Goal: Task Accomplishment & Management: Manage account settings

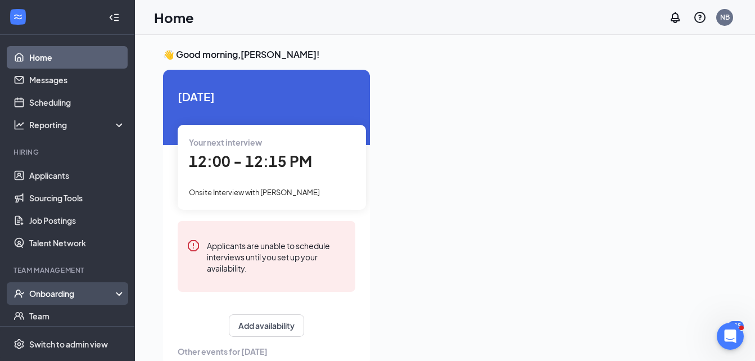
click at [63, 293] on div "Onboarding" at bounding box center [72, 293] width 87 height 11
click at [61, 312] on link "Overview" at bounding box center [77, 316] width 96 height 22
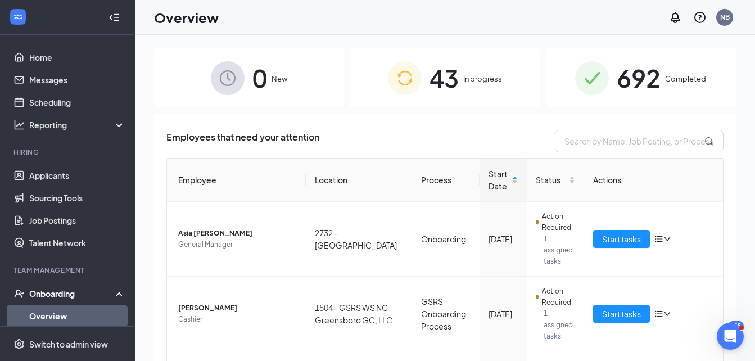
click at [467, 76] on span "In progress" at bounding box center [482, 78] width 39 height 11
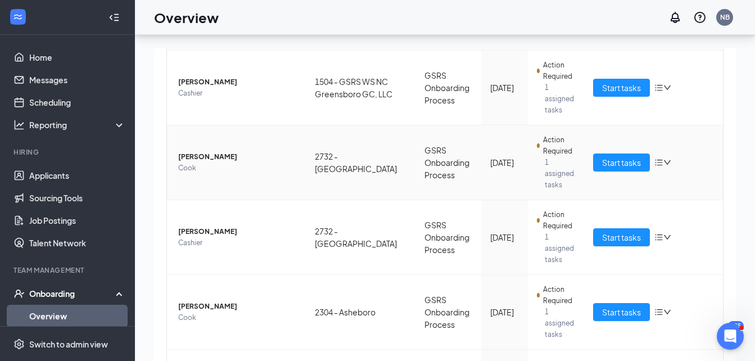
scroll to position [51, 0]
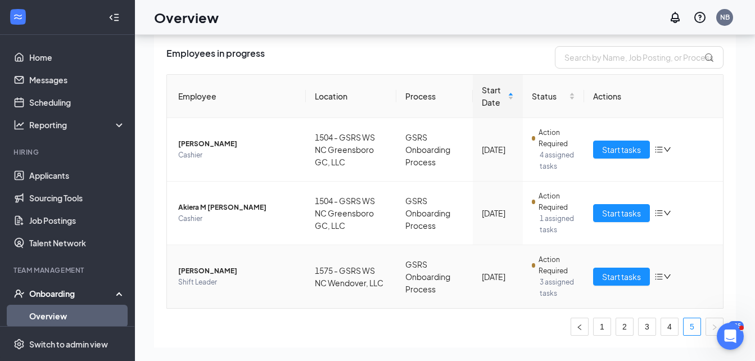
scroll to position [14, 0]
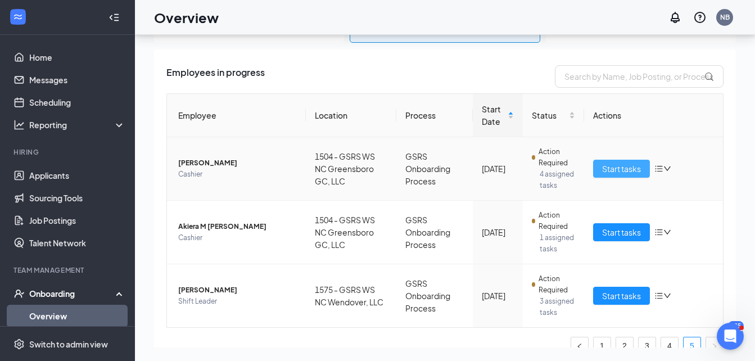
click at [602, 166] on span "Start tasks" at bounding box center [621, 168] width 39 height 12
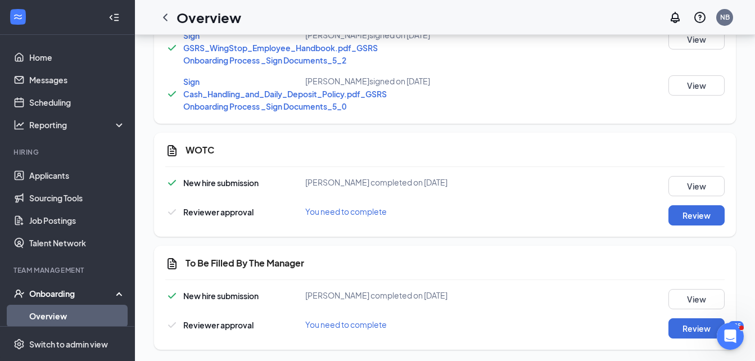
scroll to position [712, 0]
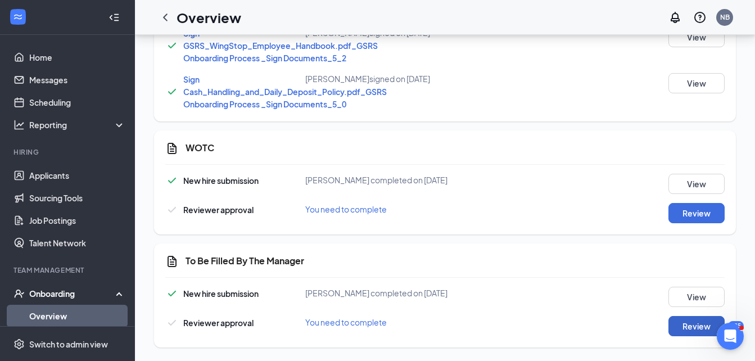
click at [678, 328] on button "Review" at bounding box center [696, 326] width 56 height 20
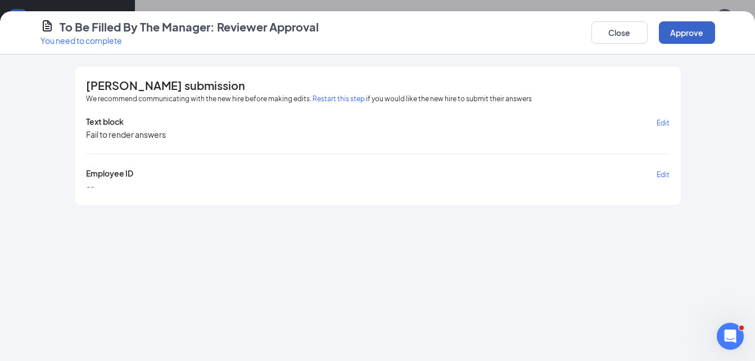
click at [674, 29] on button "Approve" at bounding box center [687, 32] width 56 height 22
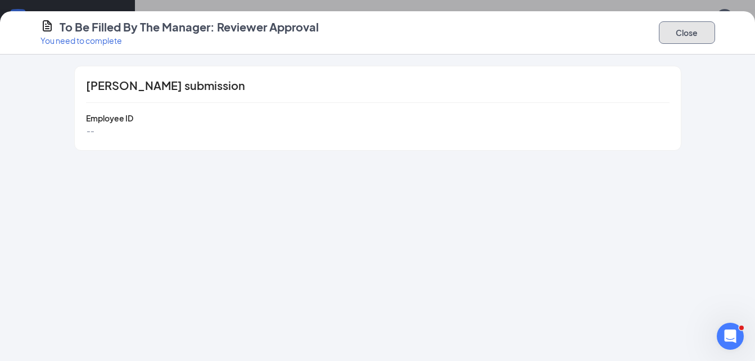
click at [688, 34] on button "Close" at bounding box center [687, 32] width 56 height 22
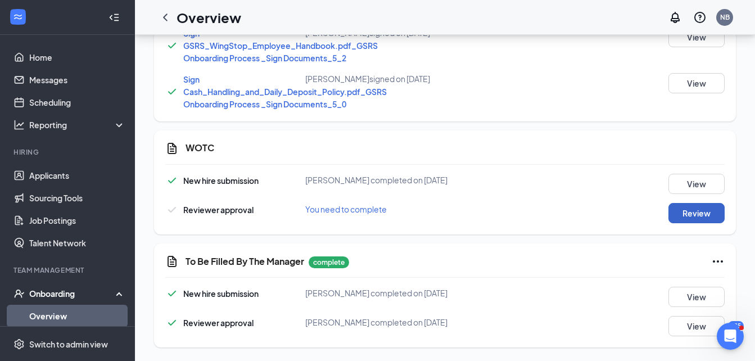
click at [688, 212] on button "Review" at bounding box center [696, 213] width 56 height 20
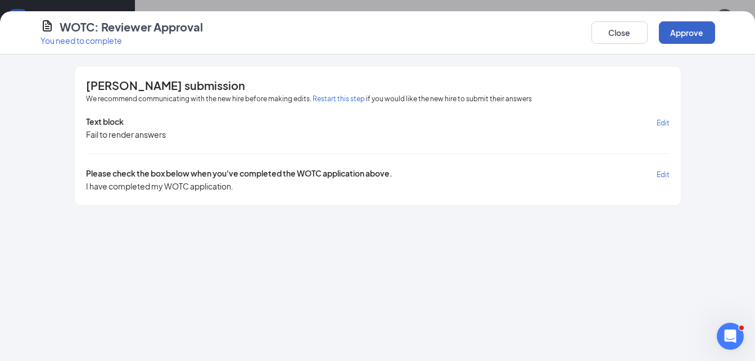
click at [686, 33] on button "Approve" at bounding box center [687, 32] width 56 height 22
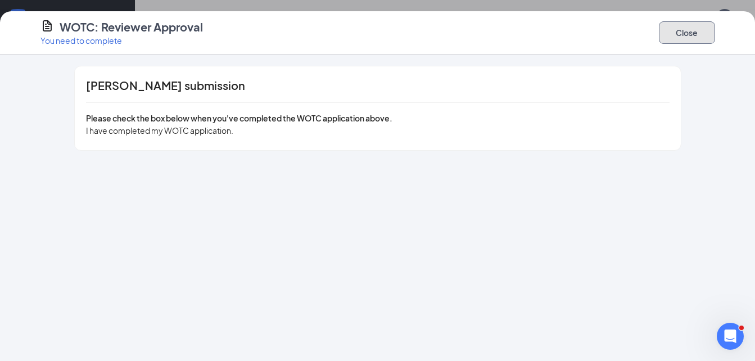
click at [668, 34] on button "Close" at bounding box center [687, 32] width 56 height 22
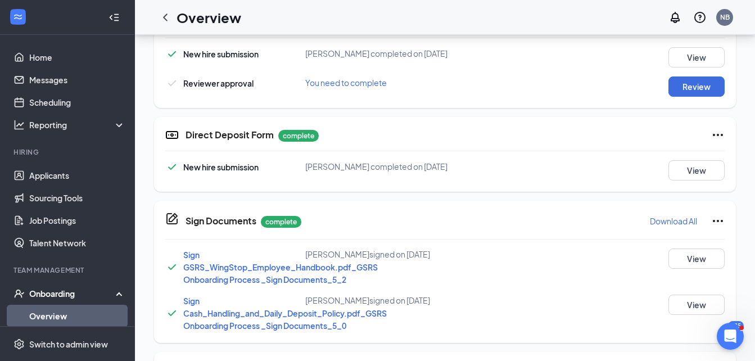
scroll to position [487, 0]
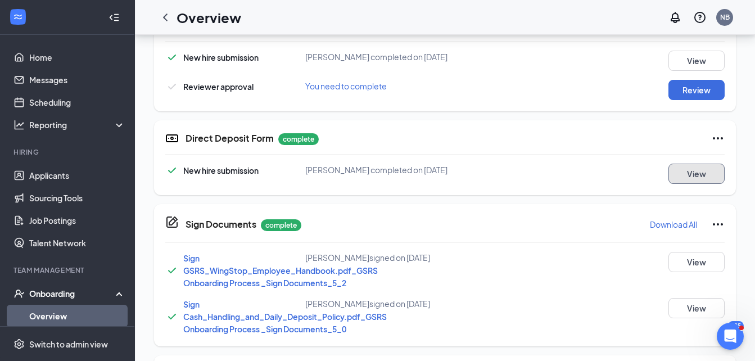
click at [696, 173] on button "View" at bounding box center [696, 174] width 56 height 20
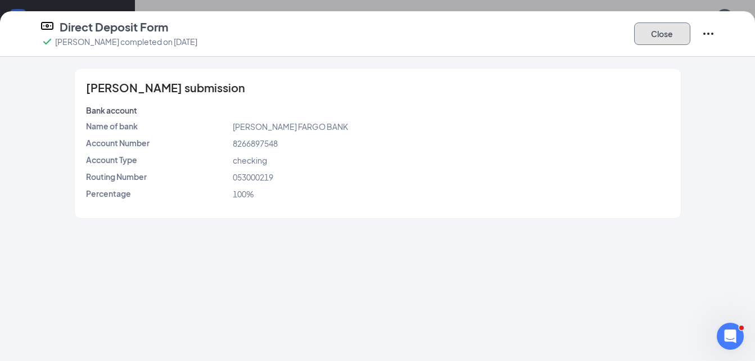
click at [664, 30] on button "Close" at bounding box center [662, 33] width 56 height 22
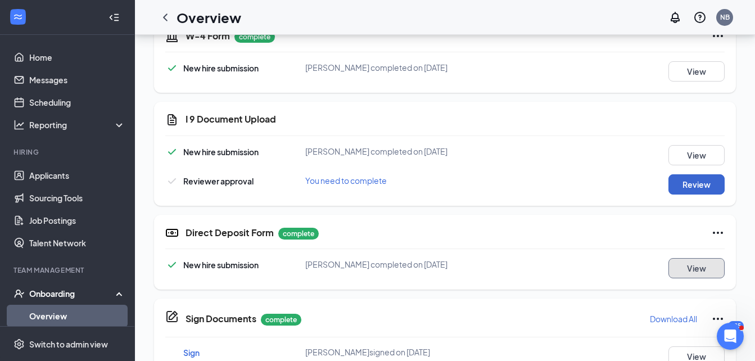
scroll to position [375, 0]
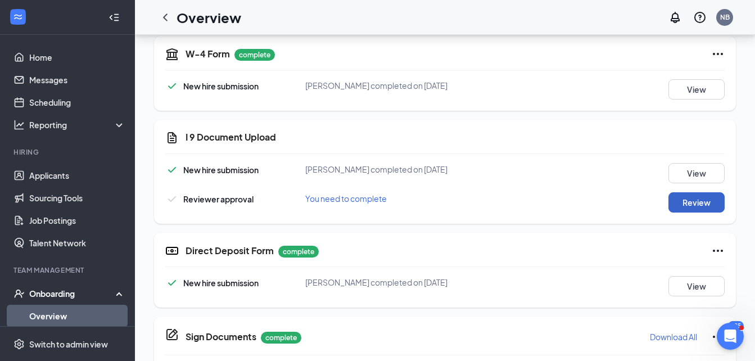
click at [695, 202] on button "Review" at bounding box center [696, 202] width 56 height 20
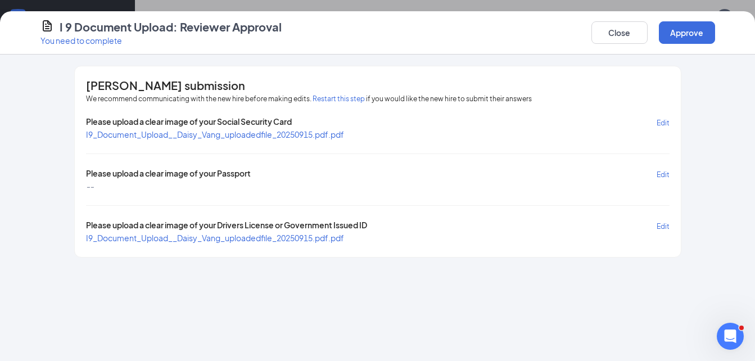
click at [239, 237] on span "I9_Document_Upload__Daisy_Vang_uploadedfile_20250915.pdf.pdf" at bounding box center [215, 238] width 258 height 10
click at [311, 134] on span "I9_Document_Upload__Daisy_Vang_uploadedfile_20250915.pdf.pdf" at bounding box center [215, 134] width 258 height 10
click at [694, 26] on button "Approve" at bounding box center [687, 32] width 56 height 22
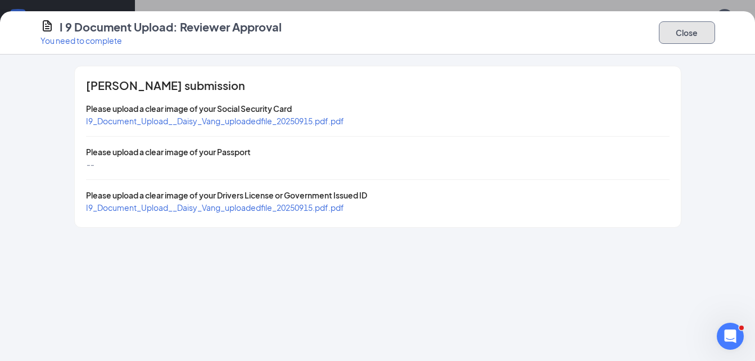
click at [696, 34] on button "Close" at bounding box center [687, 32] width 56 height 22
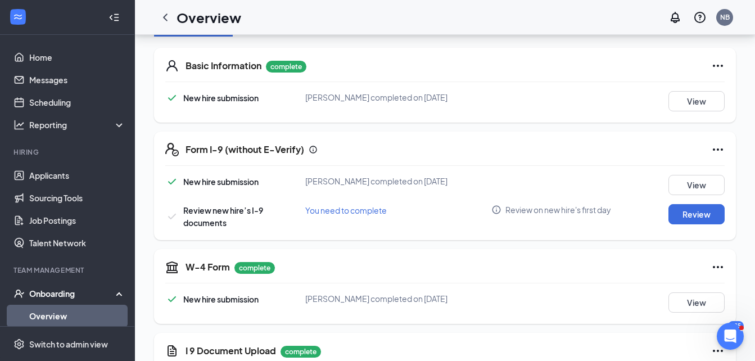
scroll to position [169, 0]
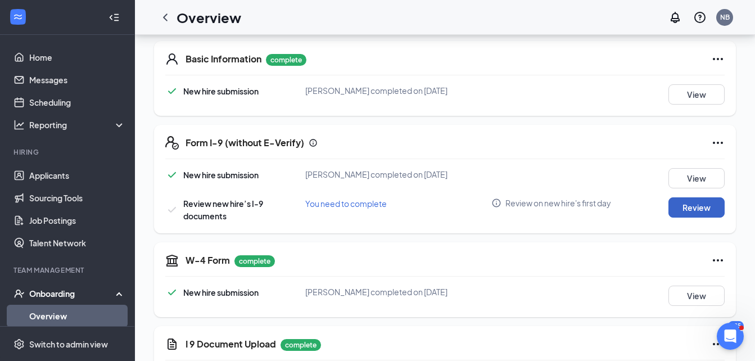
click at [689, 205] on button "Review" at bounding box center [696, 207] width 56 height 20
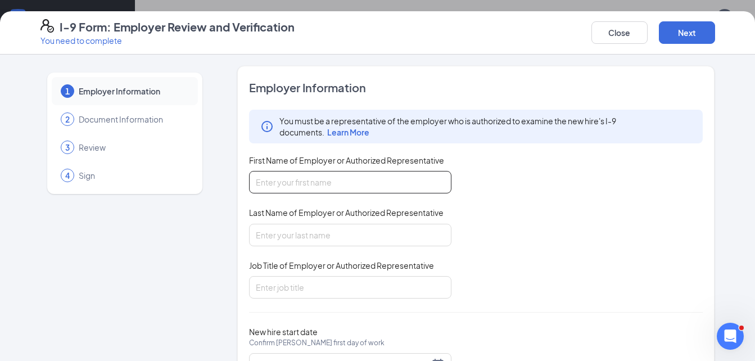
click at [430, 181] on input "First Name of Employer or Authorized Representative" at bounding box center [350, 182] width 202 height 22
type input "[PERSON_NAME]"
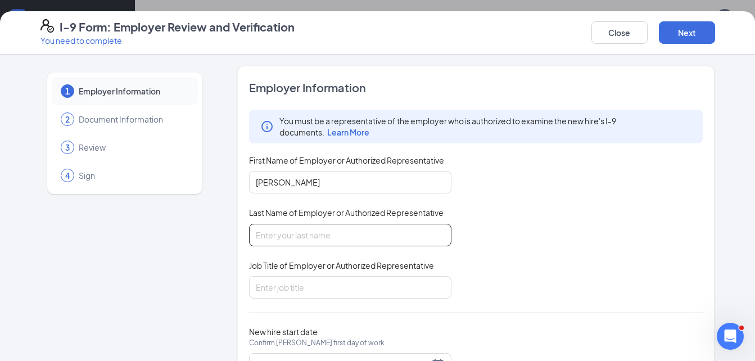
click at [388, 243] on input "Last Name of Employer or Authorized Representative" at bounding box center [350, 235] width 202 height 22
type input "bell"
click at [363, 291] on input "Job Title of Employer or Authorized Representative" at bounding box center [350, 287] width 202 height 22
click at [333, 282] on input "Job Title of Employer or Authorized Representative" at bounding box center [350, 287] width 202 height 22
type input "District Manager"
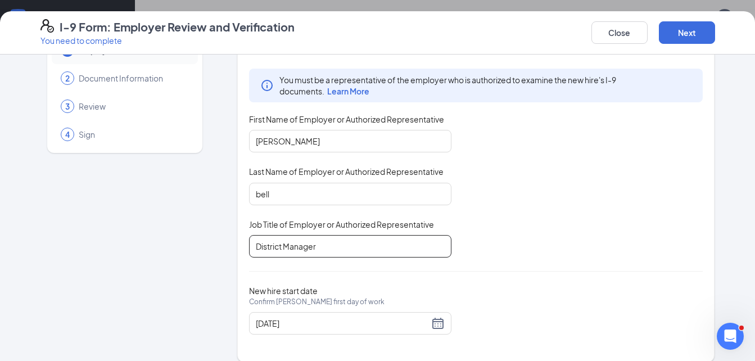
scroll to position [53, 0]
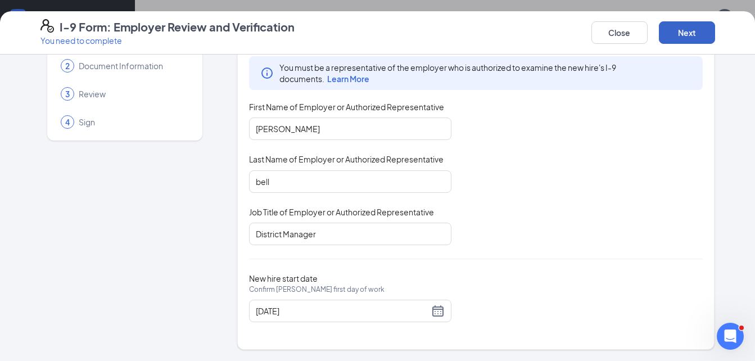
click at [679, 34] on button "Next" at bounding box center [687, 32] width 56 height 22
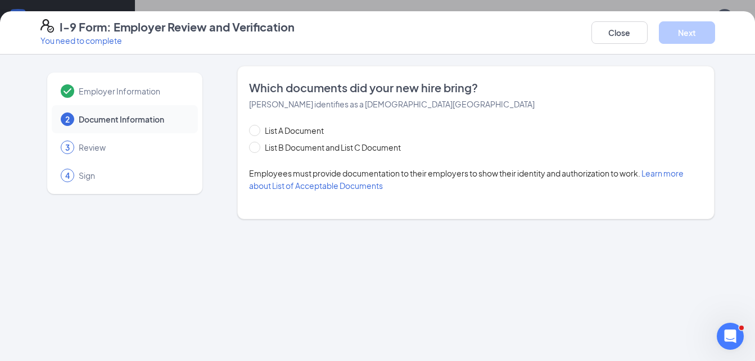
scroll to position [0, 0]
click at [251, 146] on input "List B Document and List C Document" at bounding box center [253, 146] width 8 height 8
radio input "true"
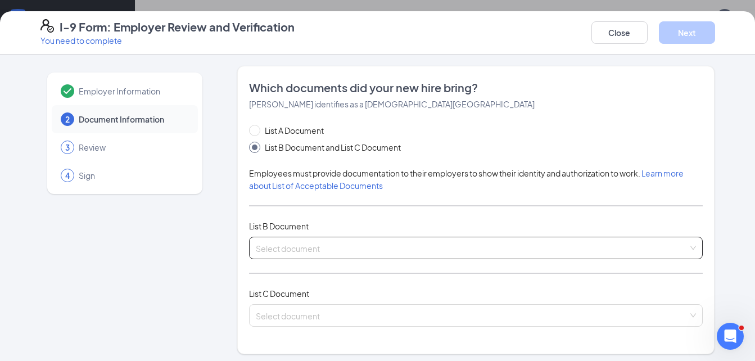
click at [354, 245] on input "search" at bounding box center [472, 245] width 433 height 17
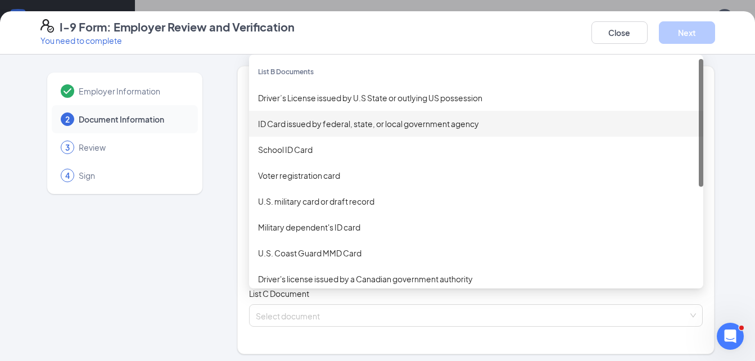
click at [335, 120] on div "ID Card issued by federal, state, or local government agency" at bounding box center [476, 123] width 436 height 12
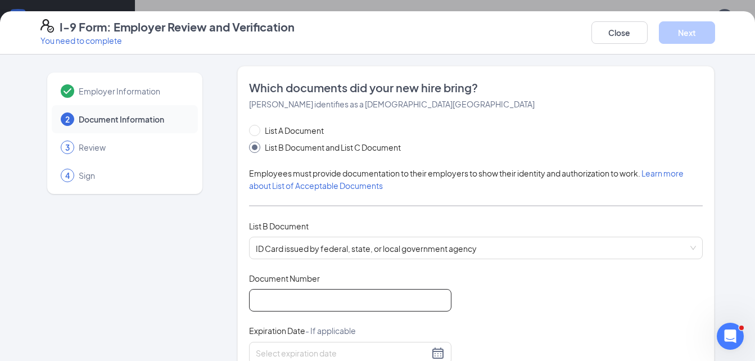
click at [334, 304] on input "Document Number" at bounding box center [350, 300] width 202 height 22
type input "4"
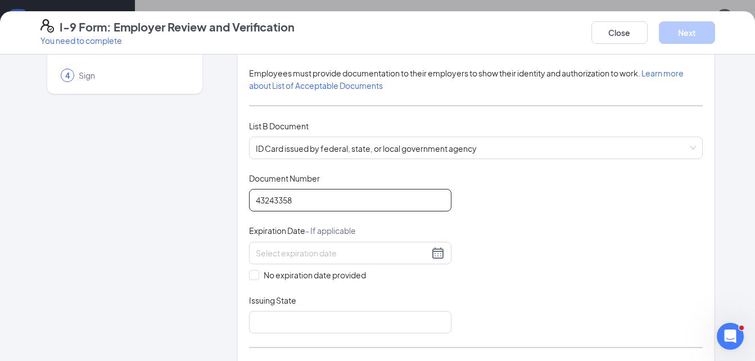
scroll to position [112, 0]
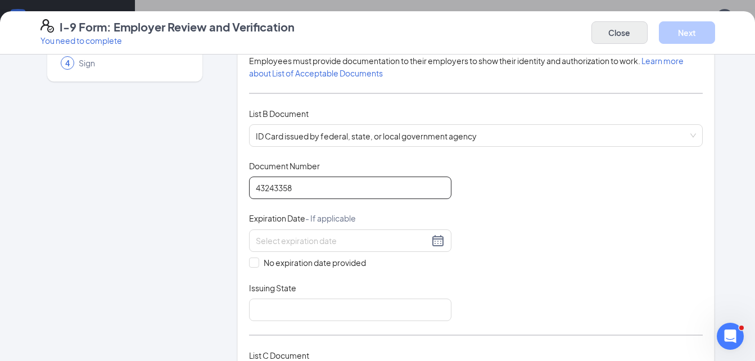
type input "43243358"
click at [626, 37] on button "Close" at bounding box center [619, 32] width 56 height 22
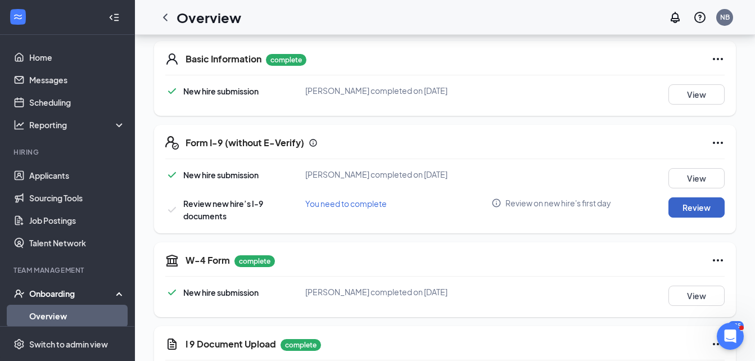
click at [712, 202] on button "Review" at bounding box center [696, 207] width 56 height 20
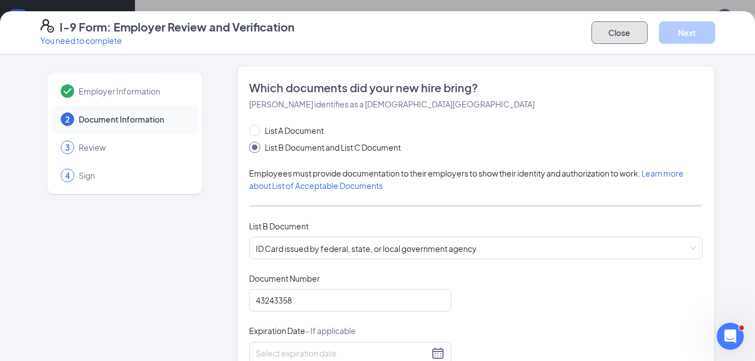
click at [615, 35] on button "Close" at bounding box center [619, 32] width 56 height 22
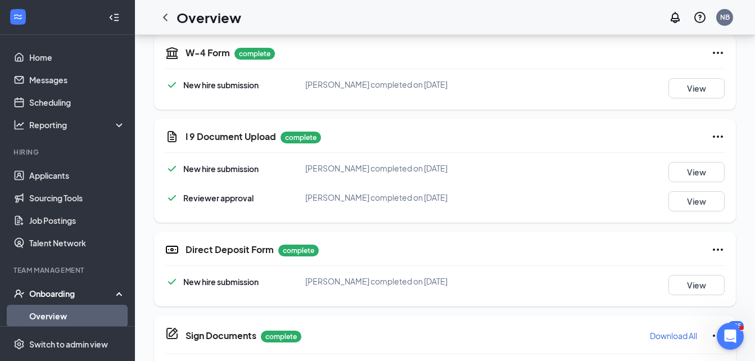
scroll to position [375, 0]
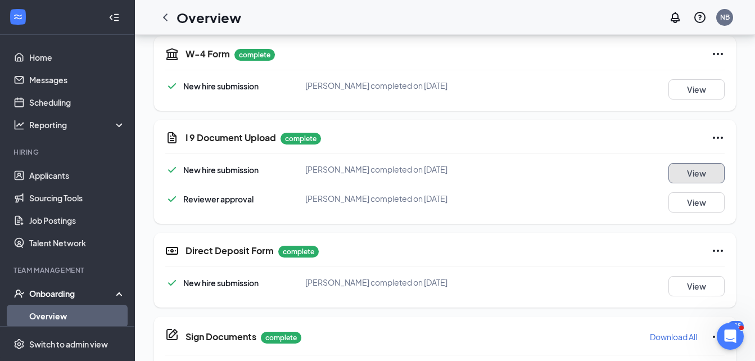
click at [698, 172] on button "View" at bounding box center [696, 173] width 56 height 20
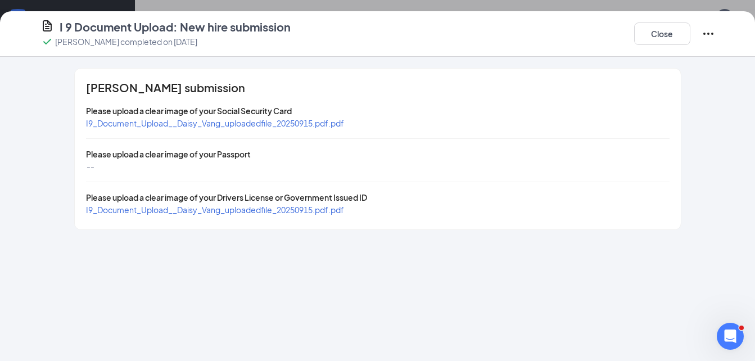
click at [274, 120] on span "I9_Document_Upload__Daisy_Vang_uploadedfile_20250915.pdf.pdf" at bounding box center [215, 123] width 258 height 10
click at [215, 208] on span "I9_Document_Upload__Daisy_Vang_uploadedfile_20250915.pdf.pdf" at bounding box center [215, 210] width 258 height 10
click at [674, 35] on button "Close" at bounding box center [662, 33] width 56 height 22
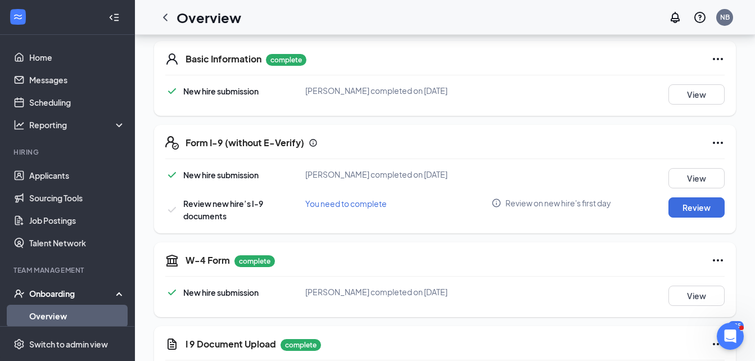
scroll to position [150, 0]
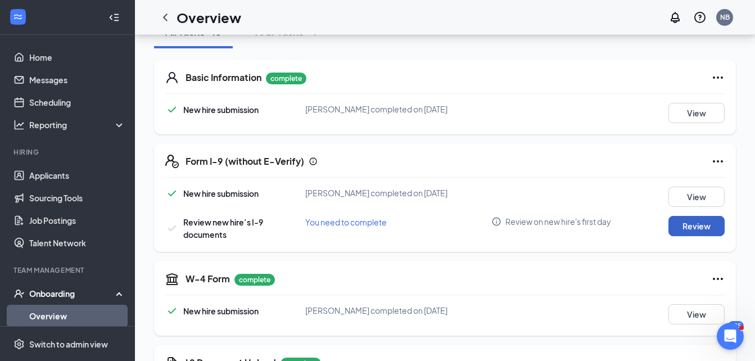
click at [686, 225] on button "Review" at bounding box center [696, 226] width 56 height 20
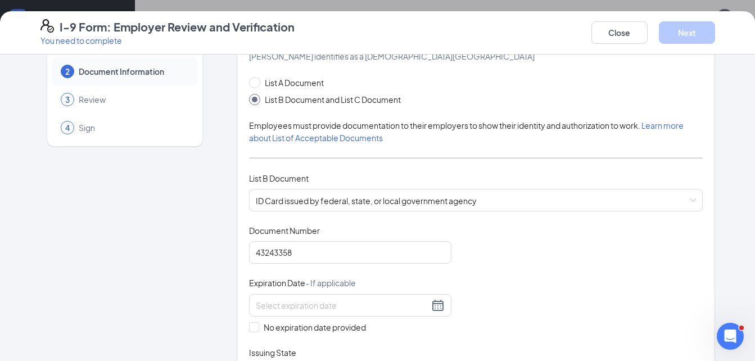
scroll to position [112, 0]
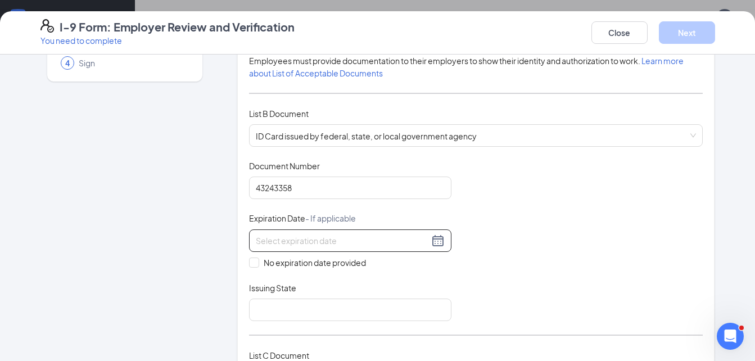
click at [441, 238] on div at bounding box center [350, 240] width 202 height 22
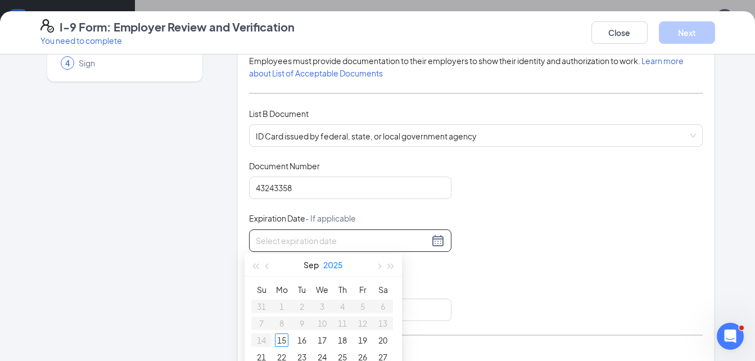
click at [335, 264] on button "2025" at bounding box center [333, 264] width 20 height 22
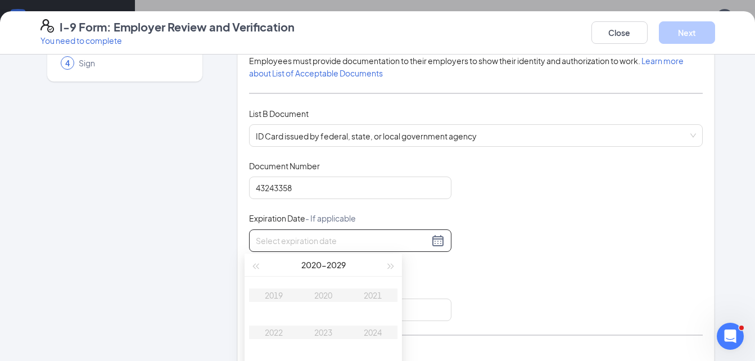
scroll to position [225, 0]
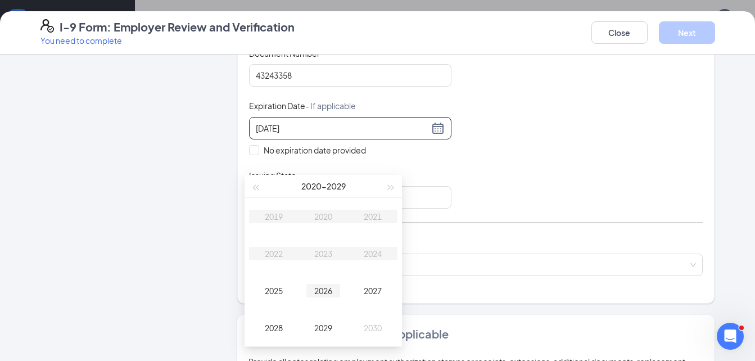
type input "[DATE]"
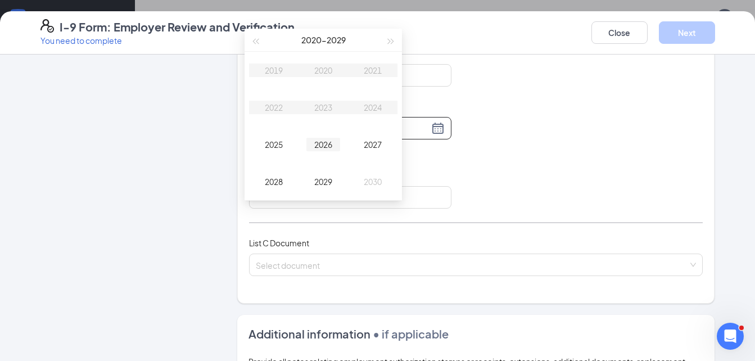
type input "[DATE]"
click at [329, 147] on div "2026" at bounding box center [323, 144] width 34 height 13
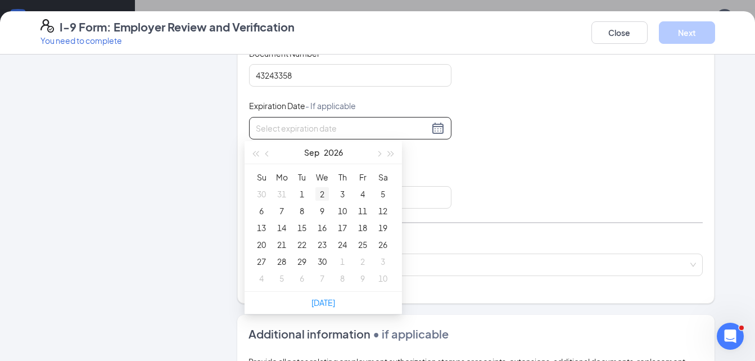
type input "[DATE]"
click at [310, 154] on button "Sep" at bounding box center [311, 152] width 15 height 22
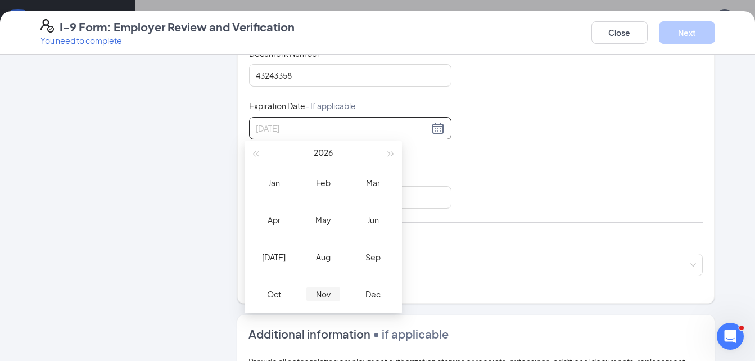
type input "[DATE]"
click at [329, 293] on div "Nov" at bounding box center [323, 293] width 34 height 13
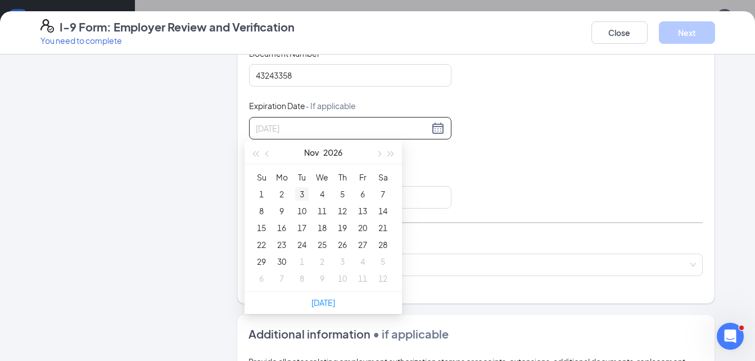
type input "[DATE]"
click at [301, 192] on div "3" at bounding box center [301, 193] width 13 height 13
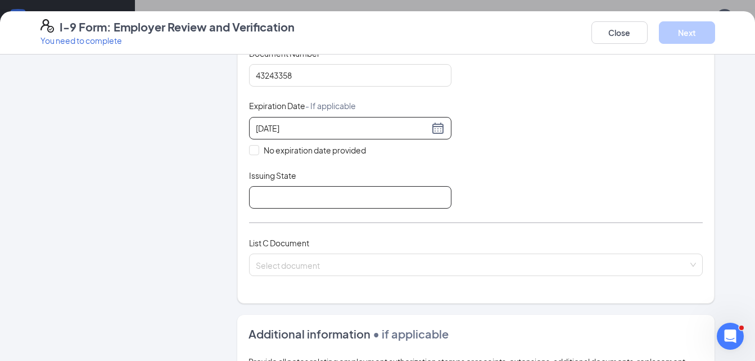
click at [306, 192] on input "Issuing State" at bounding box center [350, 197] width 202 height 22
type input "NC"
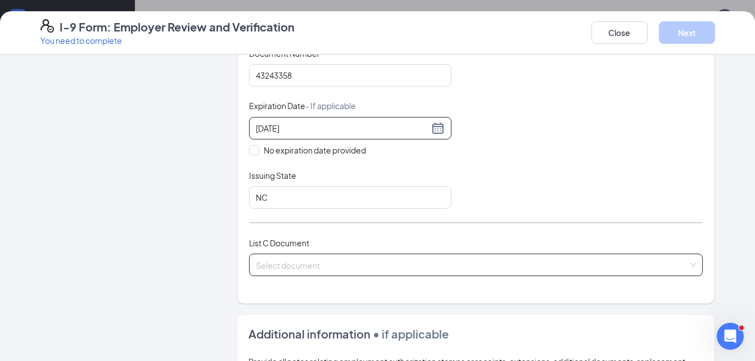
click at [304, 265] on input "search" at bounding box center [472, 262] width 433 height 17
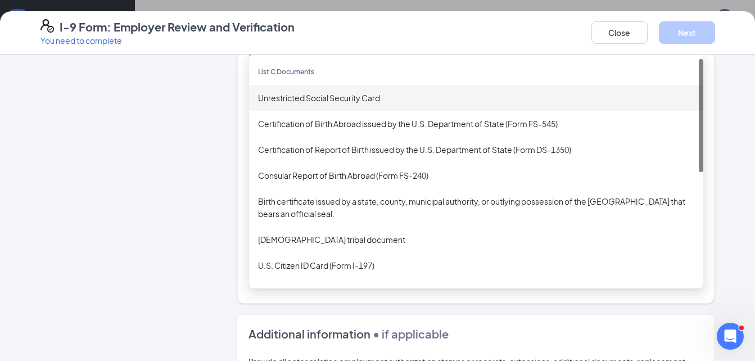
click at [324, 94] on div "Unrestricted Social Security Card" at bounding box center [476, 98] width 436 height 12
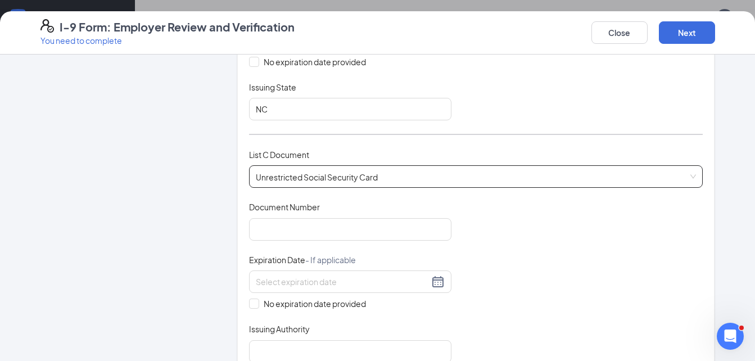
scroll to position [337, 0]
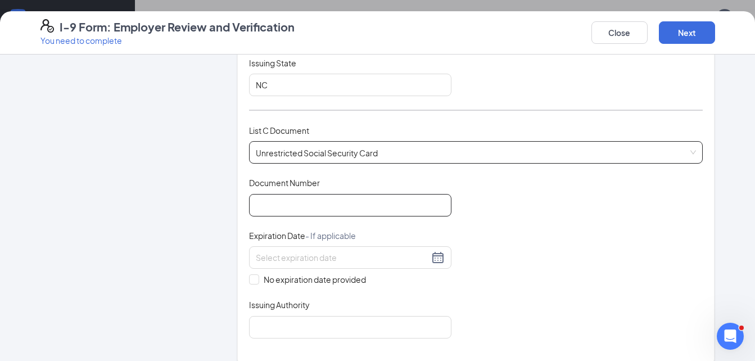
click at [314, 208] on input "Document Number" at bounding box center [350, 205] width 202 height 22
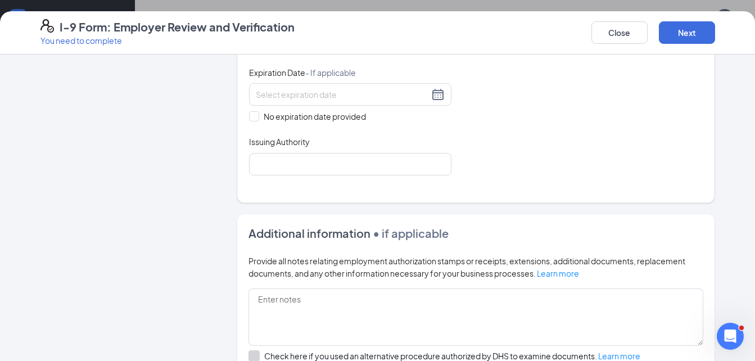
scroll to position [506, 0]
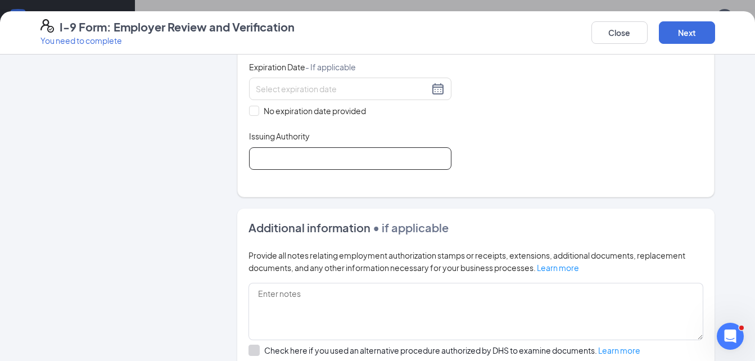
type input "682099429"
click at [262, 165] on input "Issuing Authority" at bounding box center [350, 158] width 202 height 22
type input "Social Security Admin"
click at [249, 114] on span at bounding box center [254, 111] width 10 height 10
click at [249, 113] on input "No expiration date provided" at bounding box center [253, 110] width 8 height 8
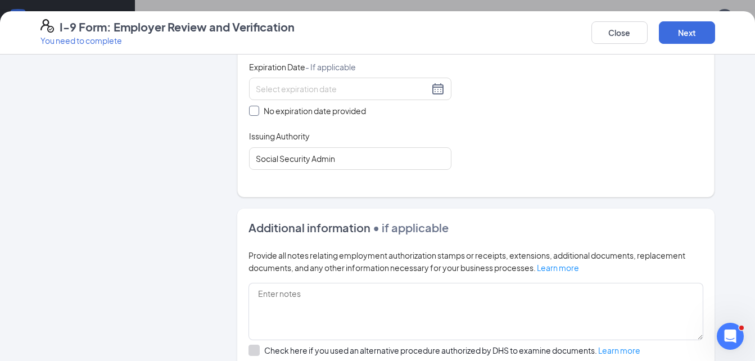
checkbox input "true"
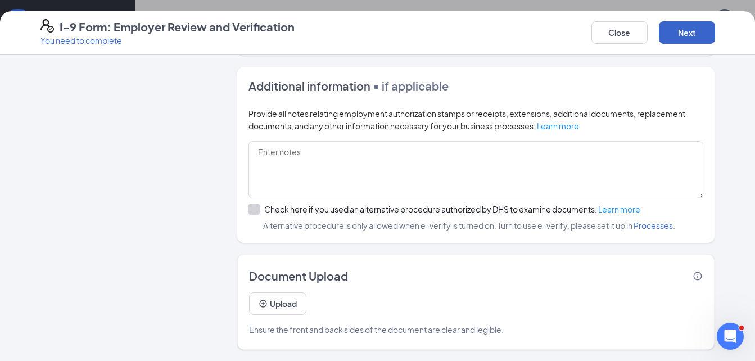
click at [696, 35] on button "Next" at bounding box center [687, 32] width 56 height 22
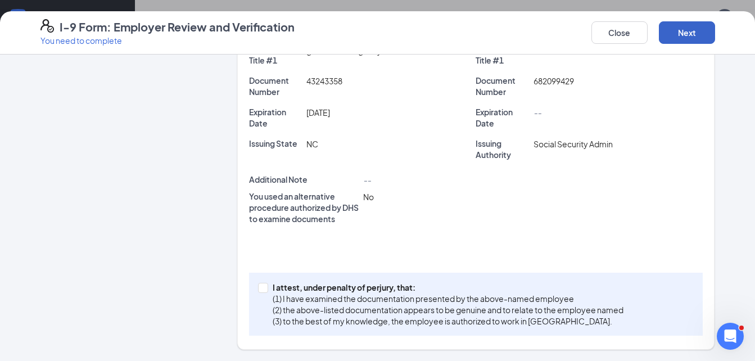
scroll to position [275, 0]
click at [261, 287] on input "I attest, under penalty of [PERSON_NAME], that: (1) I have examined the documen…" at bounding box center [262, 287] width 8 height 8
checkbox input "true"
click at [684, 33] on button "Next" at bounding box center [687, 32] width 56 height 22
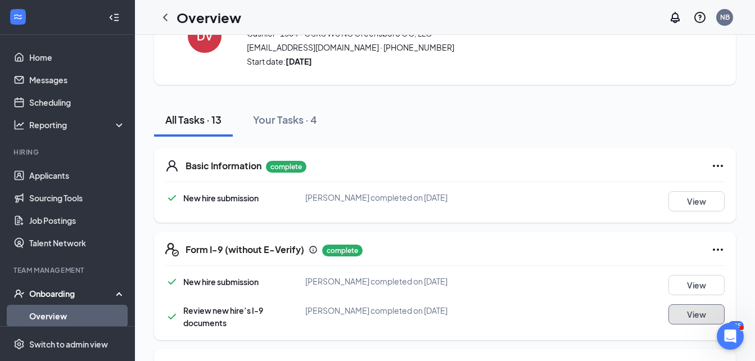
scroll to position [0, 0]
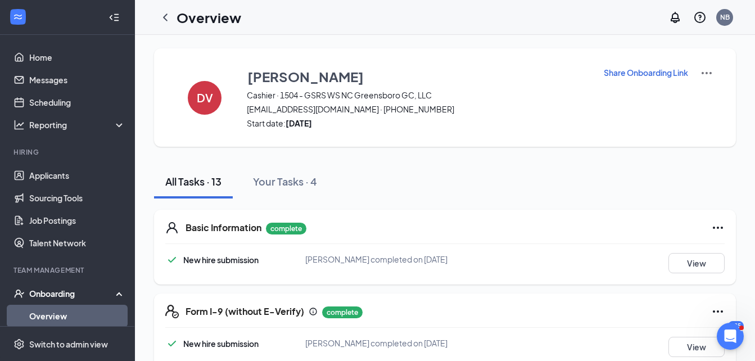
click at [606, 181] on div "All Tasks · 13 Your Tasks · 4" at bounding box center [445, 182] width 582 height 34
click at [169, 20] on icon "ChevronLeft" at bounding box center [164, 17] width 13 height 13
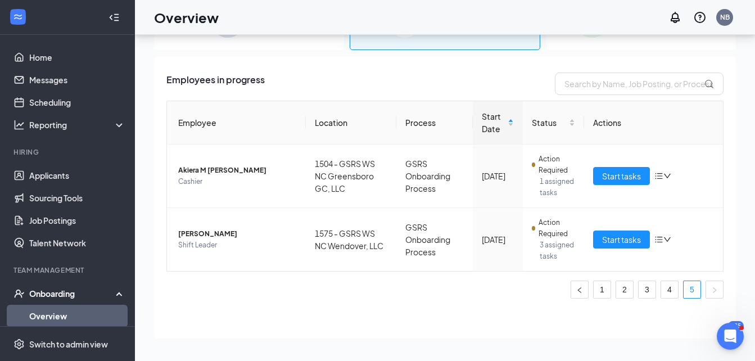
scroll to position [7, 0]
click at [661, 289] on link "4" at bounding box center [669, 289] width 17 height 17
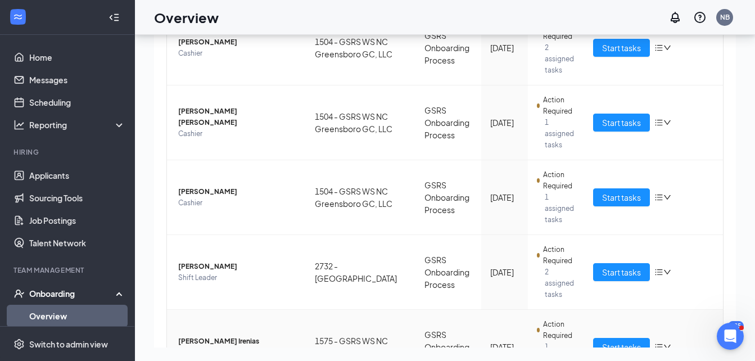
scroll to position [515, 0]
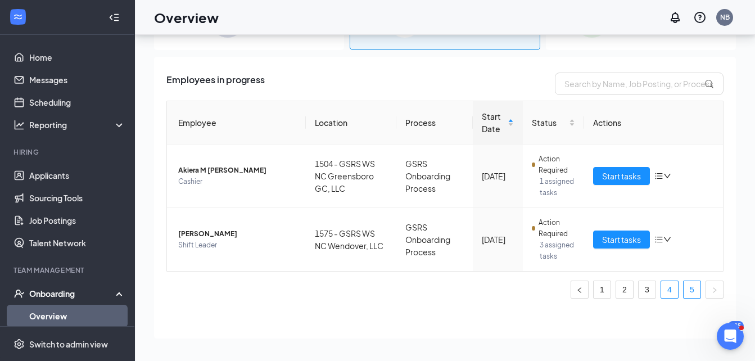
scroll to position [7, 0]
click at [638, 284] on link "3" at bounding box center [646, 289] width 17 height 17
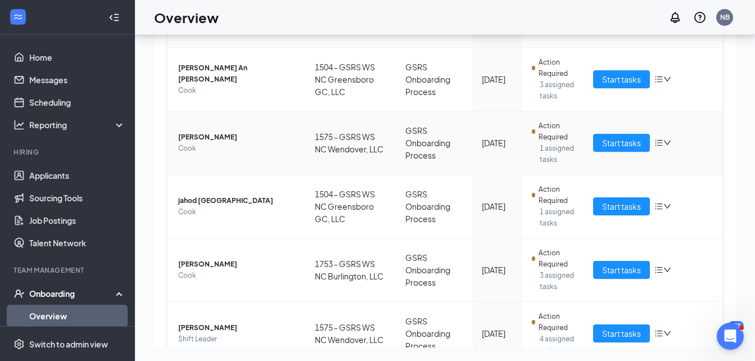
scroll to position [515, 0]
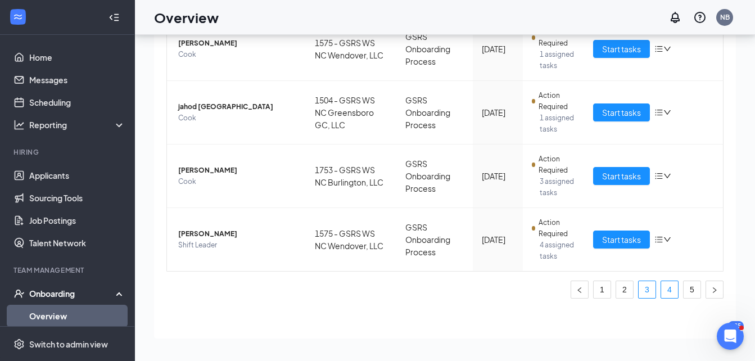
click at [661, 294] on link "4" at bounding box center [669, 289] width 17 height 17
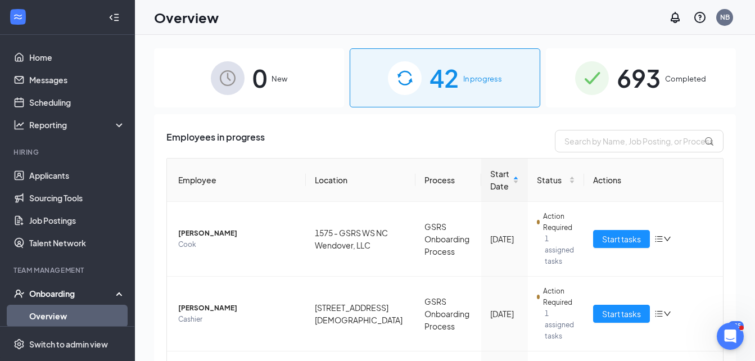
click at [641, 102] on div "693 Completed" at bounding box center [641, 77] width 190 height 59
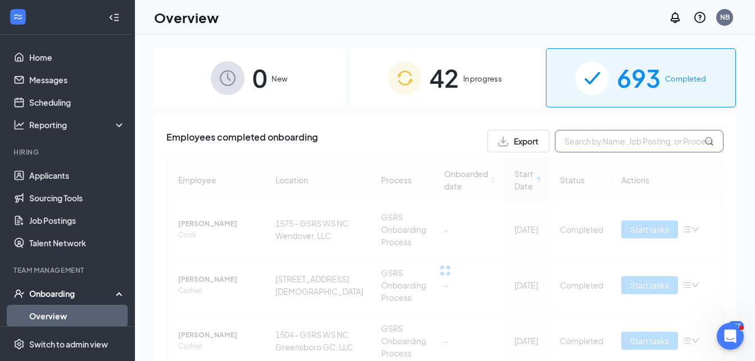
click at [639, 139] on input "text" at bounding box center [639, 141] width 169 height 22
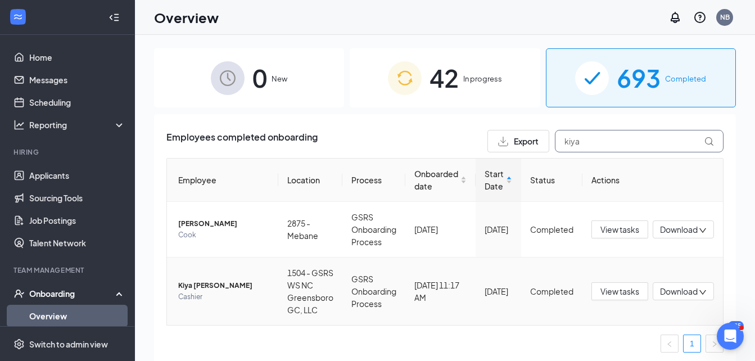
type input "kiya"
click at [183, 289] on span "Kiya [PERSON_NAME]" at bounding box center [223, 285] width 91 height 11
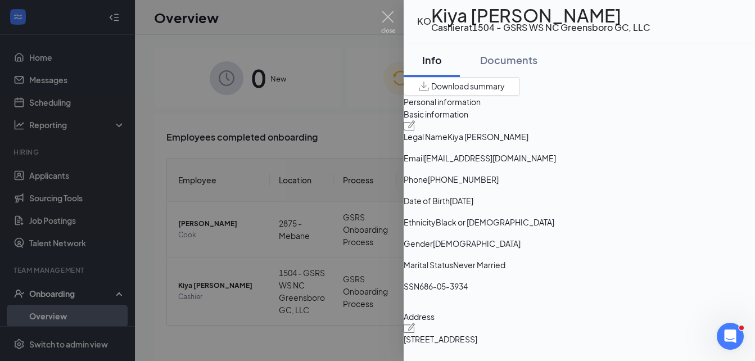
click at [498, 185] on span "[PHONE_NUMBER]" at bounding box center [463, 179] width 71 height 12
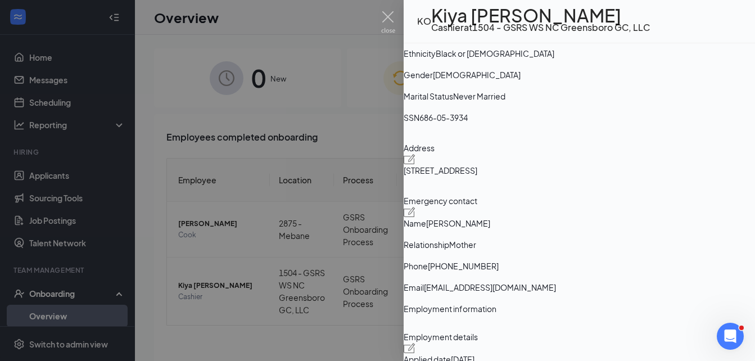
scroll to position [225, 0]
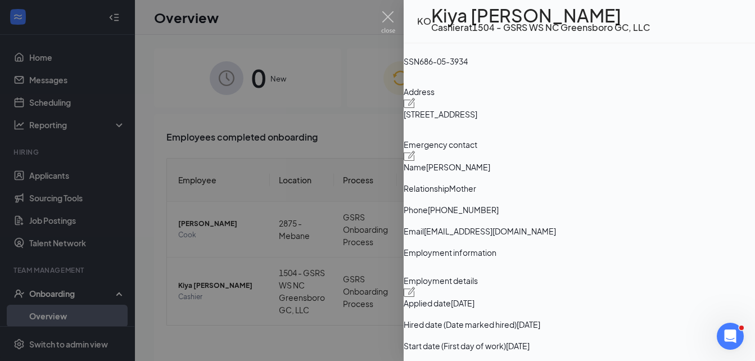
click at [606, 120] on div "[STREET_ADDRESS]" at bounding box center [578, 114] width 351 height 12
click at [593, 120] on div "[STREET_ADDRESS]" at bounding box center [578, 114] width 351 height 12
click at [559, 194] on div "Basic information Legal Name [PERSON_NAME] Email [EMAIL_ADDRESS][DOMAIN_NAME] P…" at bounding box center [578, 64] width 351 height 363
click at [614, 120] on div "[STREET_ADDRESS]" at bounding box center [578, 114] width 351 height 12
click at [419, 67] on span "SSN" at bounding box center [411, 61] width 16 height 12
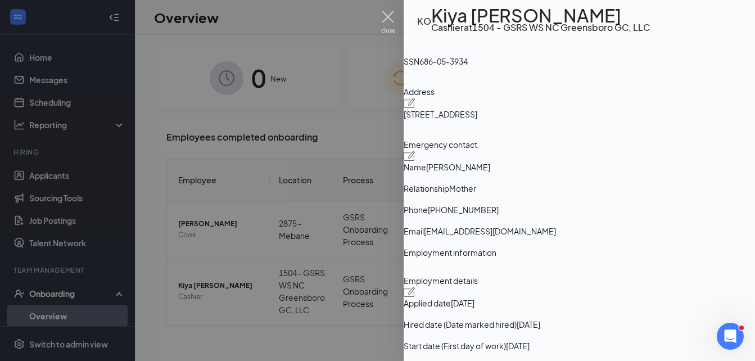
click at [391, 21] on img at bounding box center [388, 22] width 14 height 22
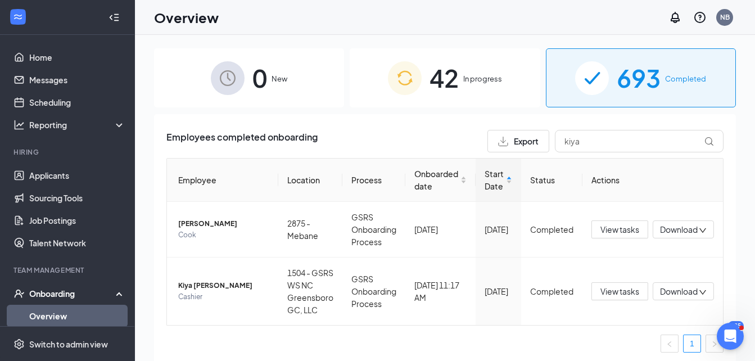
click at [463, 84] on span "In progress" at bounding box center [482, 78] width 39 height 11
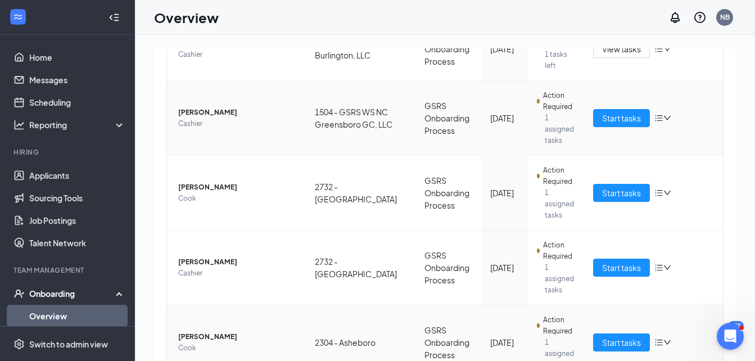
scroll to position [480, 0]
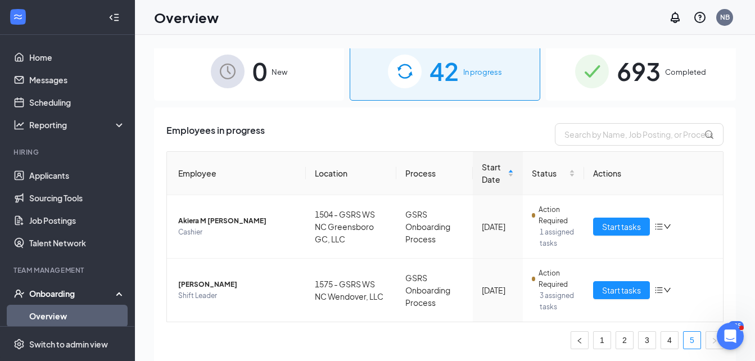
scroll to position [7, 0]
click at [661, 338] on link "4" at bounding box center [669, 340] width 17 height 17
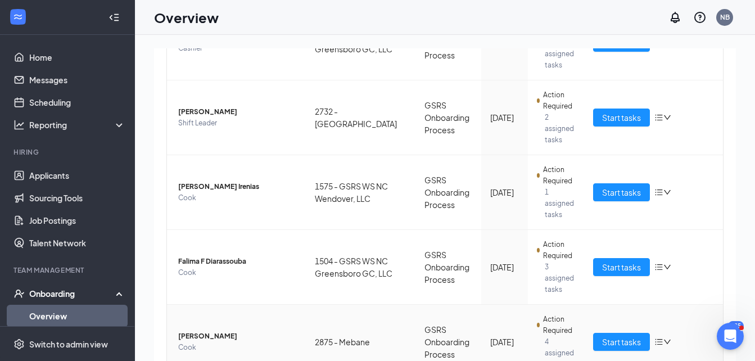
scroll to position [515, 0]
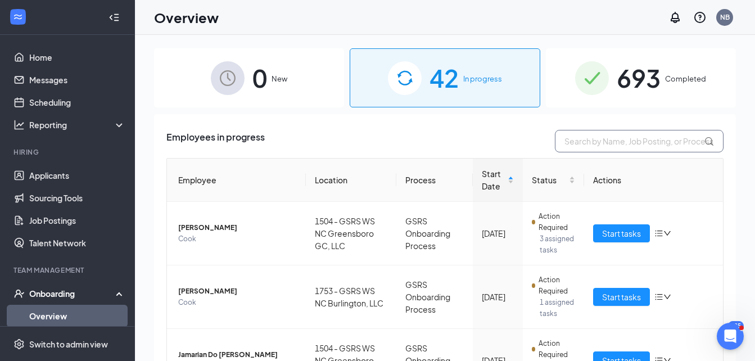
click at [596, 143] on input "text" at bounding box center [639, 141] width 169 height 22
click at [593, 96] on div "693 Completed" at bounding box center [641, 77] width 190 height 59
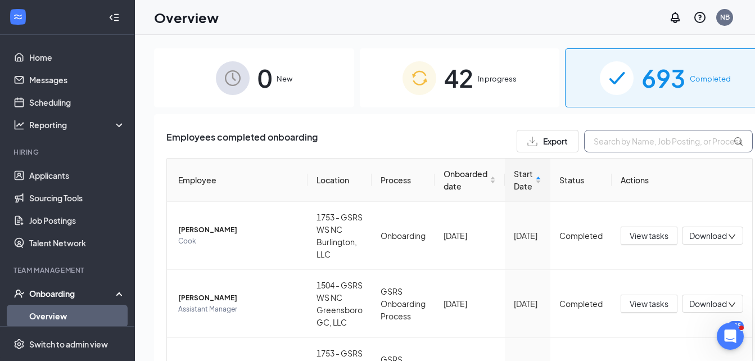
click at [598, 143] on input "text" at bounding box center [668, 141] width 169 height 22
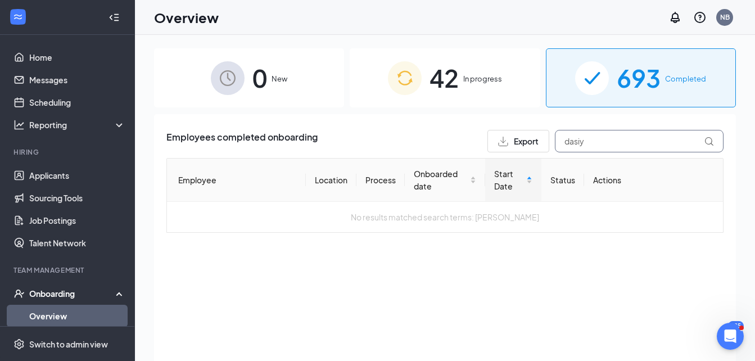
type input "dasiy"
click at [492, 82] on span "In progress" at bounding box center [482, 78] width 39 height 11
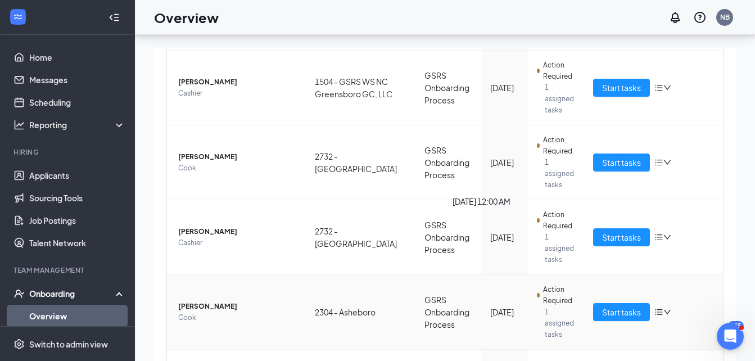
scroll to position [51, 0]
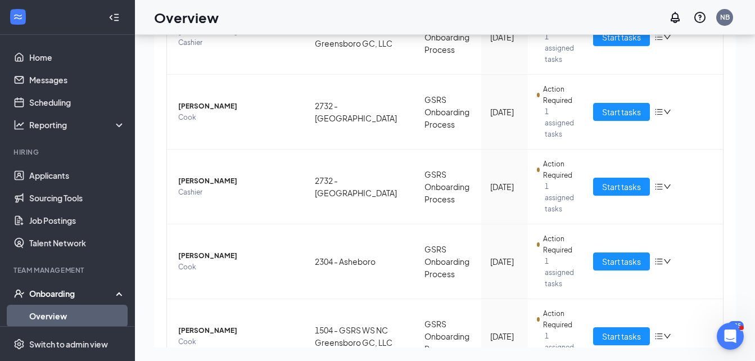
drag, startPoint x: 688, startPoint y: 287, endPoint x: 680, endPoint y: 290, distance: 9.1
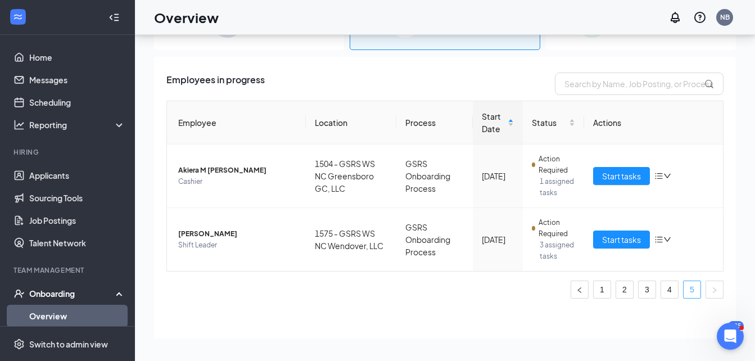
scroll to position [7, 0]
click at [661, 281] on link "4" at bounding box center [669, 289] width 17 height 17
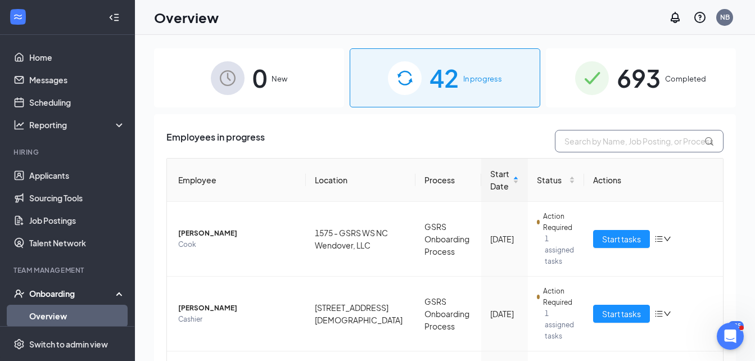
click at [574, 148] on input "text" at bounding box center [639, 141] width 169 height 22
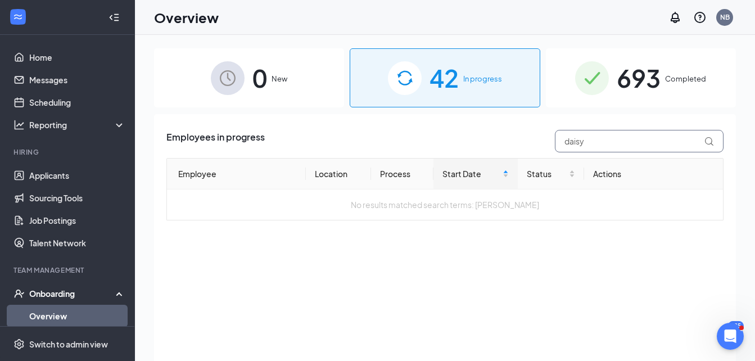
type input "daisy"
click at [652, 75] on span "693" at bounding box center [638, 77] width 44 height 39
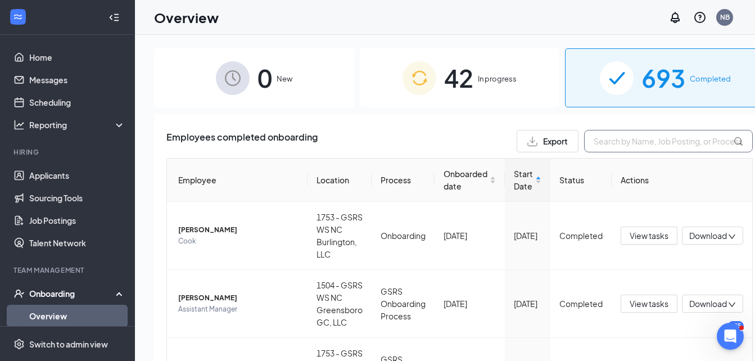
click at [584, 141] on input "text" at bounding box center [668, 141] width 169 height 22
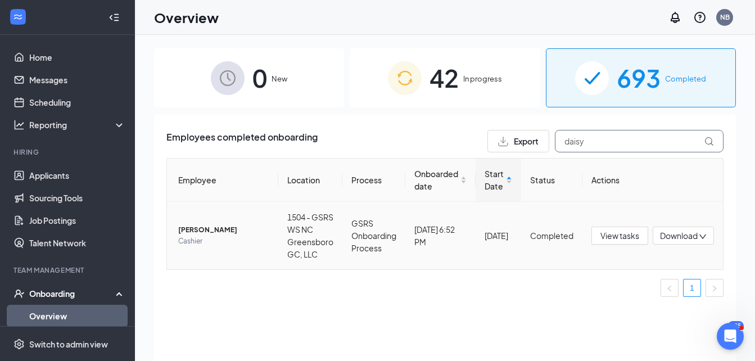
type input "daisy"
click at [210, 235] on span "[PERSON_NAME]" at bounding box center [223, 229] width 91 height 11
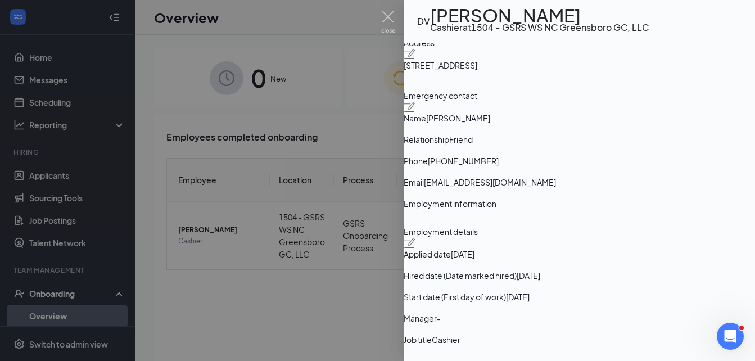
scroll to position [281, 0]
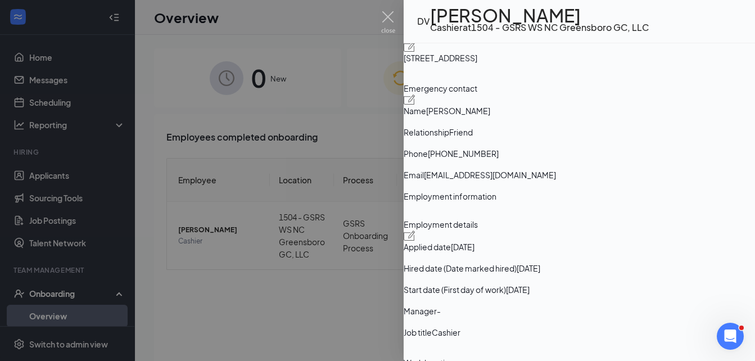
click at [467, 138] on div "Basic information Legal Name [PERSON_NAME] Email [EMAIL_ADDRESS][DOMAIN_NAME] P…" at bounding box center [578, 8] width 351 height 363
click at [517, 73] on div "Address [STREET_ADDRESS]" at bounding box center [578, 51] width 351 height 44
click at [392, 19] on img at bounding box center [388, 22] width 14 height 22
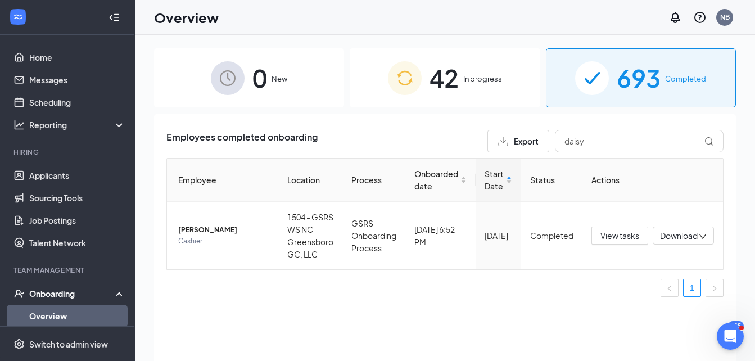
click at [435, 79] on span "42" at bounding box center [443, 77] width 29 height 39
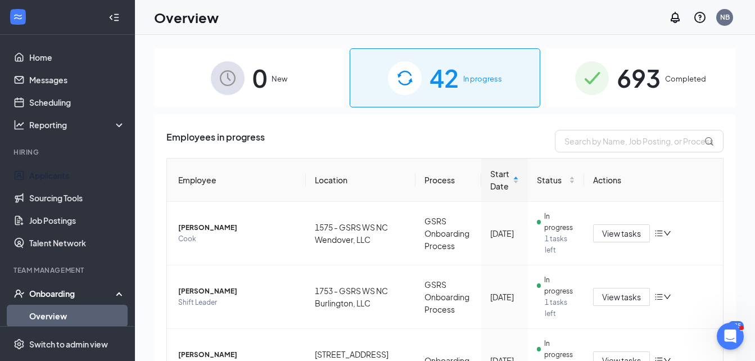
drag, startPoint x: 63, startPoint y: 168, endPoint x: 146, endPoint y: 162, distance: 82.8
click at [63, 168] on link "Applicants" at bounding box center [77, 175] width 96 height 22
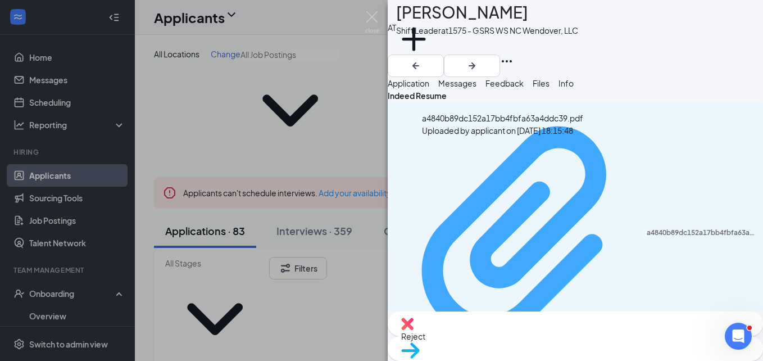
click at [647, 228] on div "a4840b89dc152a17bb4fbfa63a4ddc39.pdf" at bounding box center [702, 232] width 110 height 9
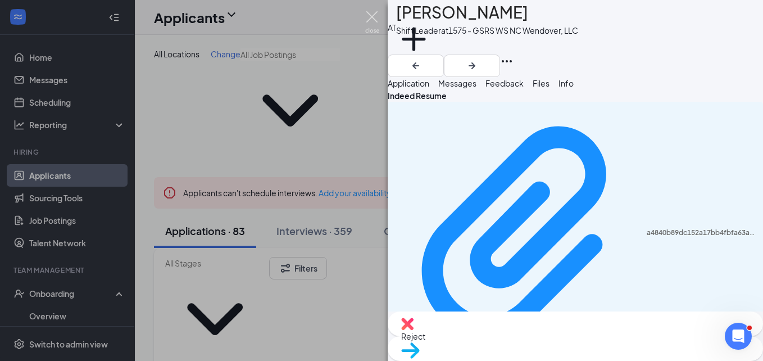
click at [379, 16] on img at bounding box center [372, 22] width 14 height 22
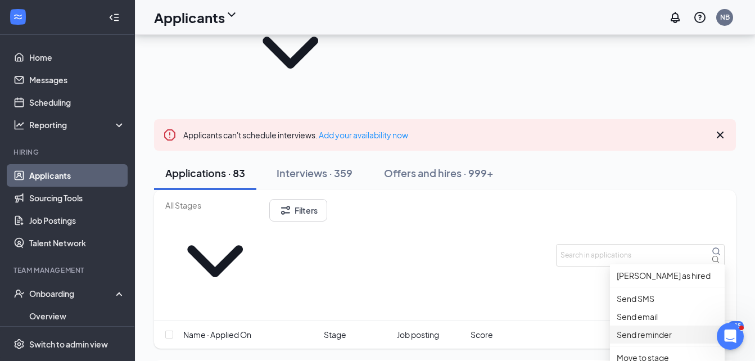
scroll to position [112, 0]
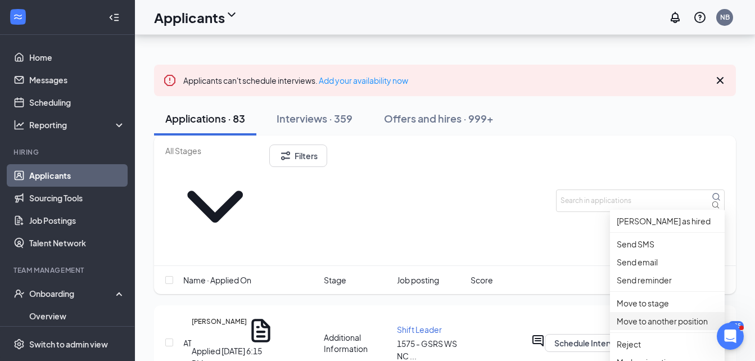
click at [677, 327] on p "Move to another position" at bounding box center [666, 321] width 101 height 12
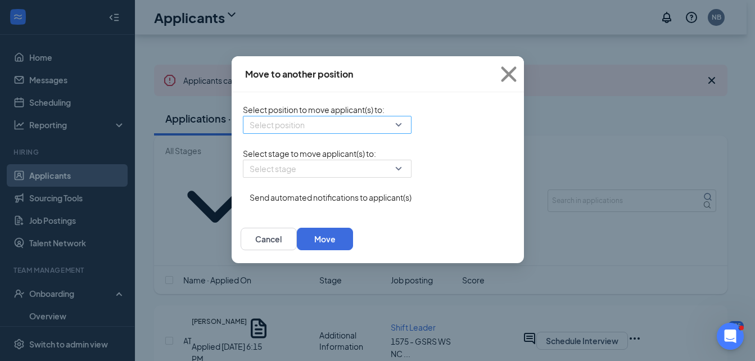
click at [263, 130] on input "search" at bounding box center [322, 124] width 147 height 17
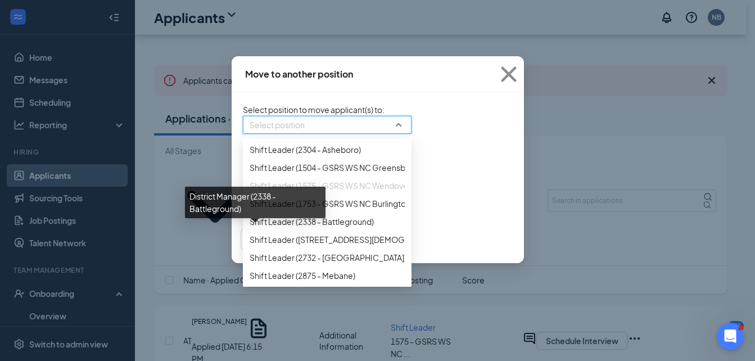
scroll to position [899, 0]
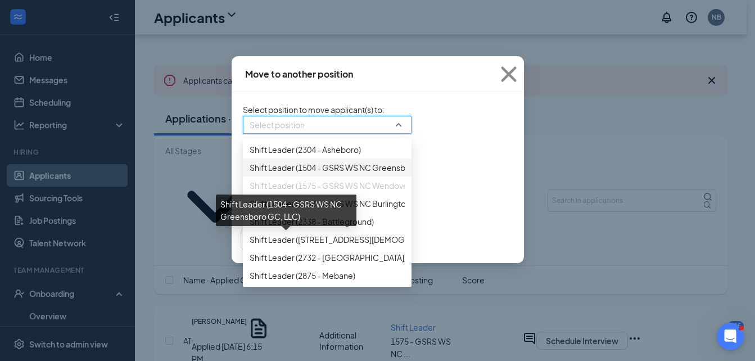
click at [254, 174] on span "Shift Leader (1504 - GSRS WS NC Greensboro GC, LLC)" at bounding box center [350, 167] width 202 height 12
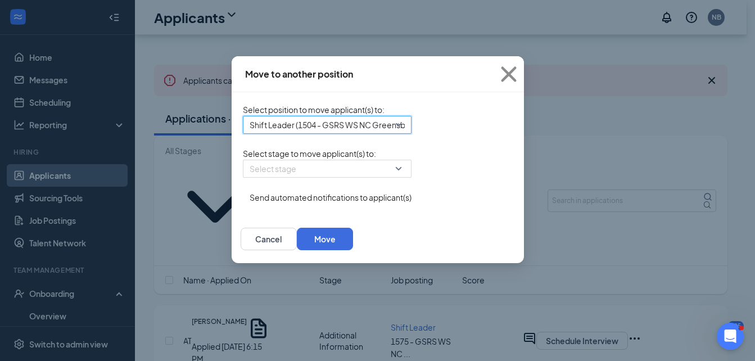
drag, startPoint x: 254, startPoint y: 238, endPoint x: 252, endPoint y: 246, distance: 8.0
click at [252, 246] on div "Move to another position Select position to move applicant(s) to : 86618 Shift …" at bounding box center [377, 159] width 292 height 207
click at [268, 125] on span "Shift Leader (1504 - GSRS WS NC Greensboro GC, LLC)" at bounding box center [350, 124] width 202 height 17
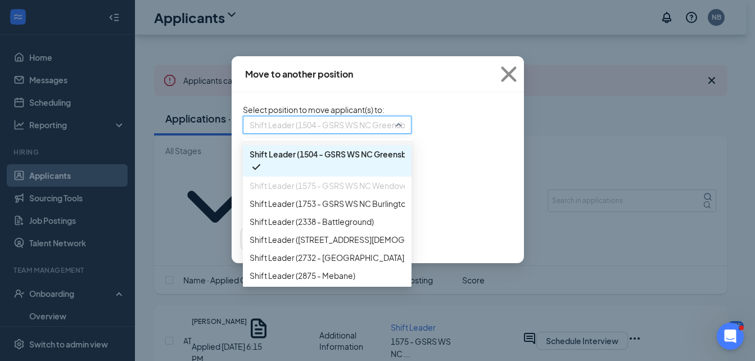
scroll to position [1011, 0]
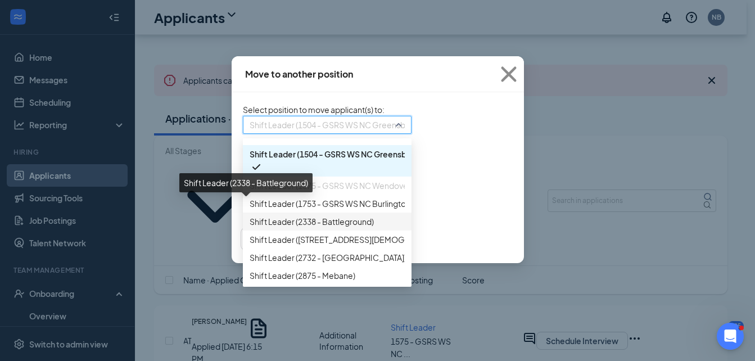
click at [252, 215] on span "Shift Leader (2338 - Battleground)" at bounding box center [311, 221] width 124 height 12
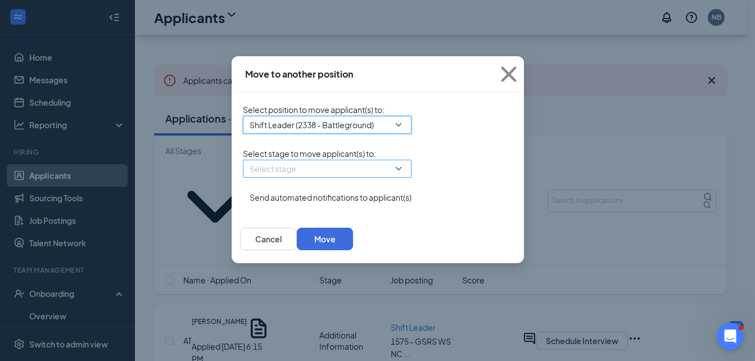
click at [253, 177] on input "search" at bounding box center [322, 168] width 147 height 17
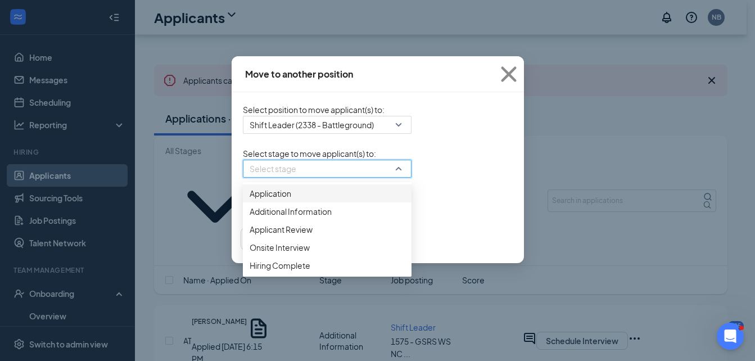
click at [249, 199] on span "Application" at bounding box center [326, 193] width 155 height 12
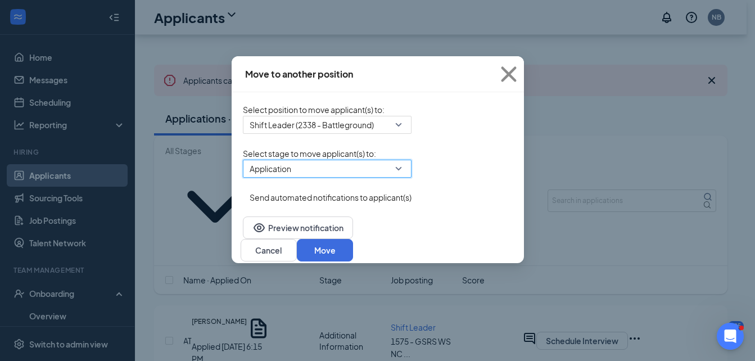
click at [243, 191] on button "button" at bounding box center [243, 191] width 0 height 0
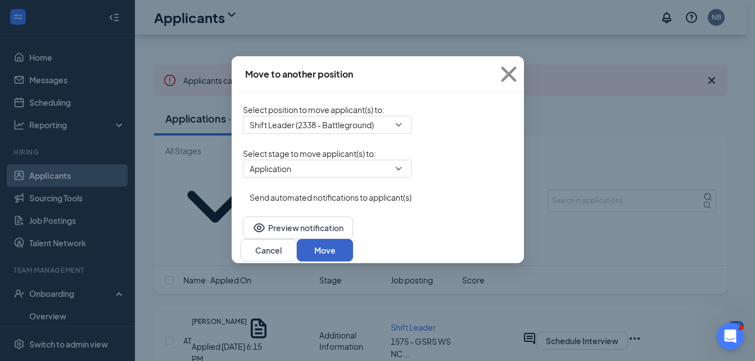
click at [353, 257] on button "Move" at bounding box center [325, 250] width 56 height 22
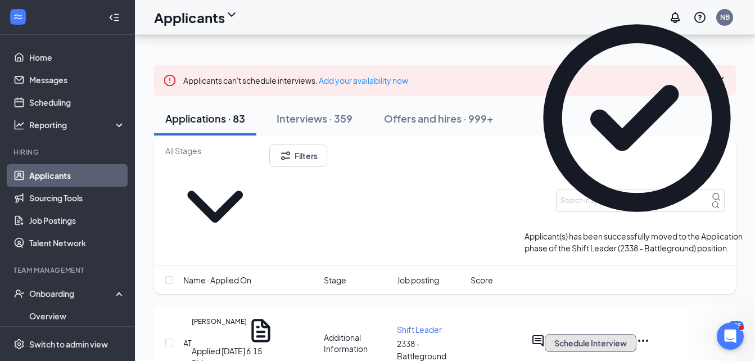
click at [636, 334] on button "Schedule Interview" at bounding box center [590, 343] width 92 height 18
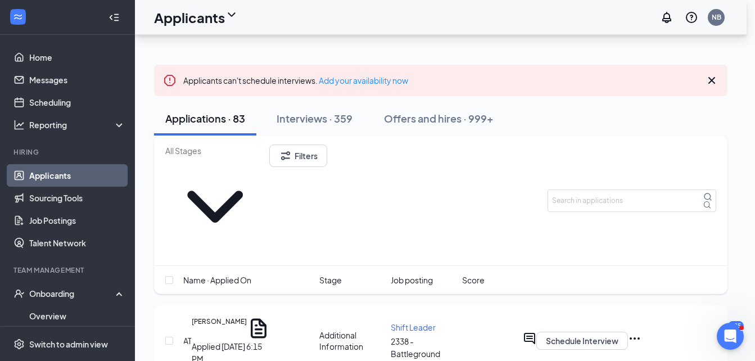
type input "Onsite Interview"
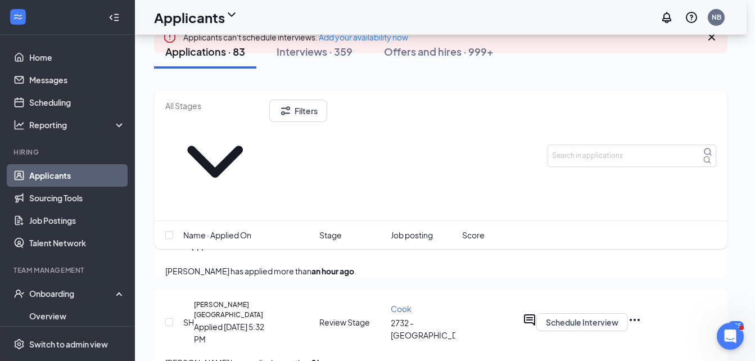
scroll to position [169, 0]
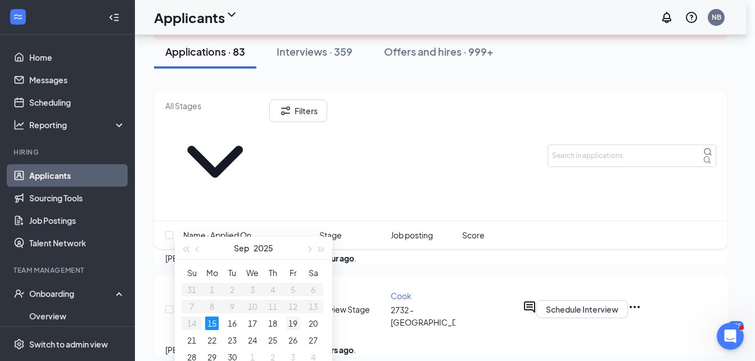
type input "[DATE]"
click at [296, 320] on div "19" at bounding box center [292, 322] width 13 height 13
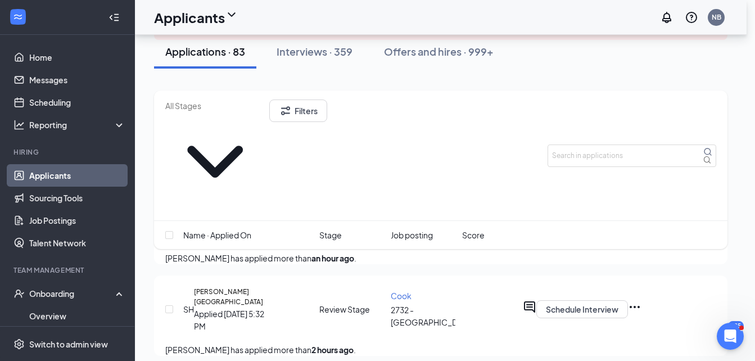
type input "11:30 AM"
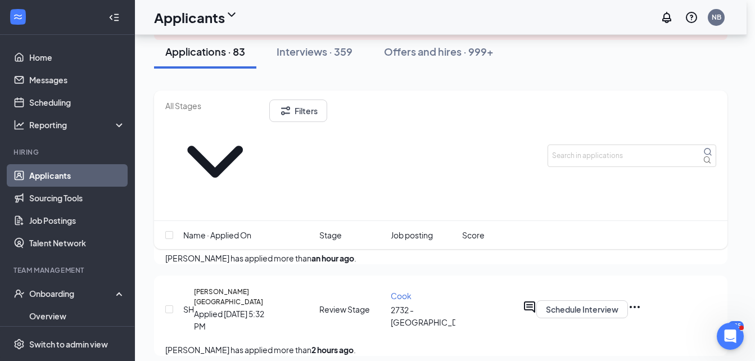
type input "11:45 AM"
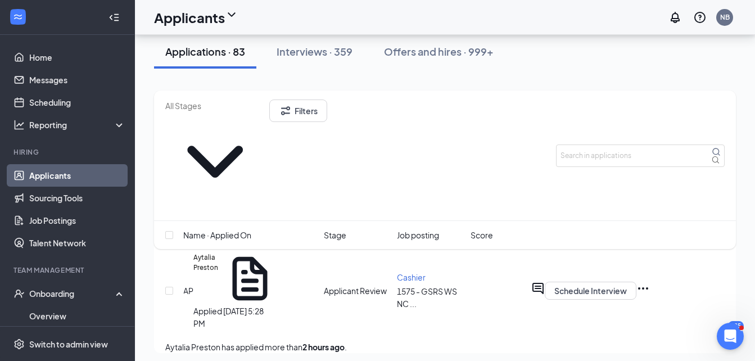
scroll to position [225, 0]
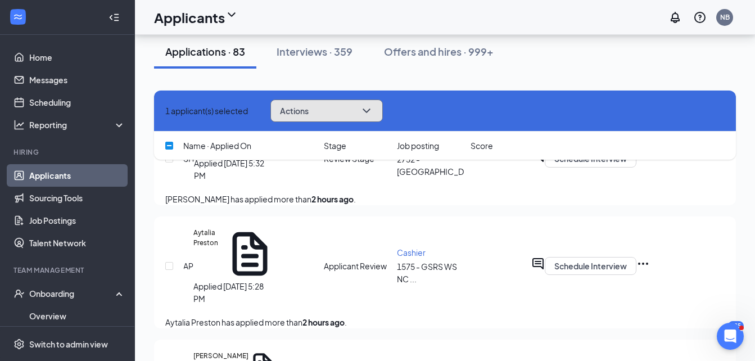
click at [308, 107] on span "Actions" at bounding box center [294, 111] width 29 height 8
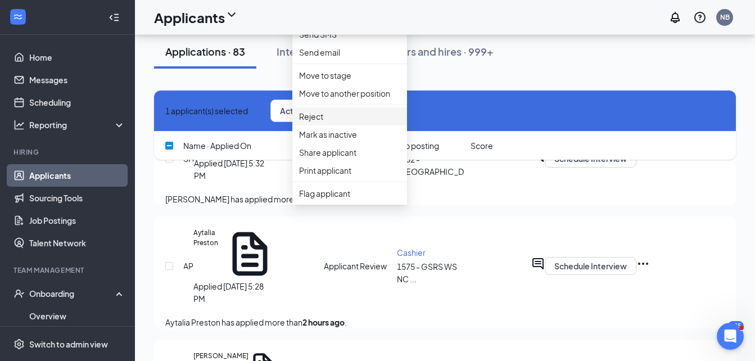
click at [310, 122] on p "Reject" at bounding box center [349, 116] width 101 height 12
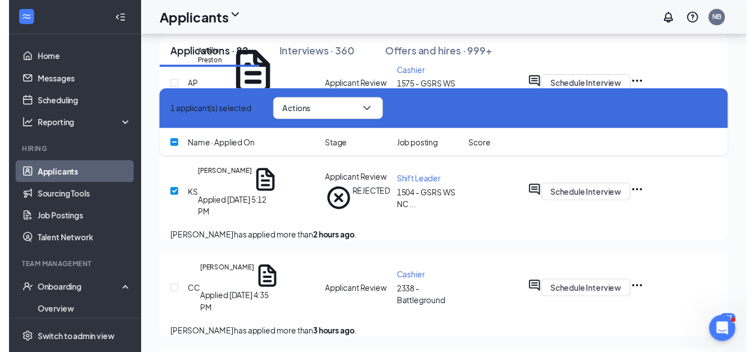
scroll to position [393, 0]
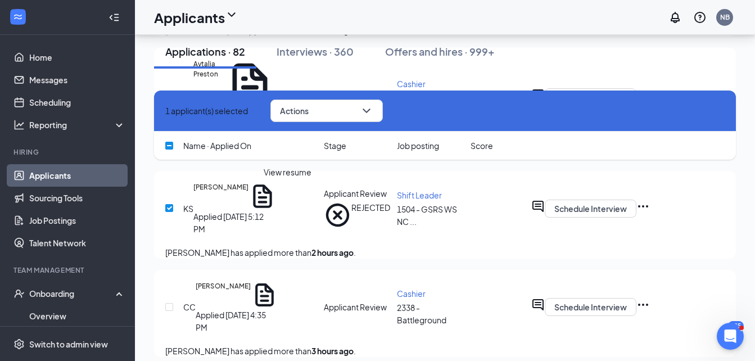
click at [279, 281] on icon "Document" at bounding box center [265, 295] width 28 height 28
checkbox input "false"
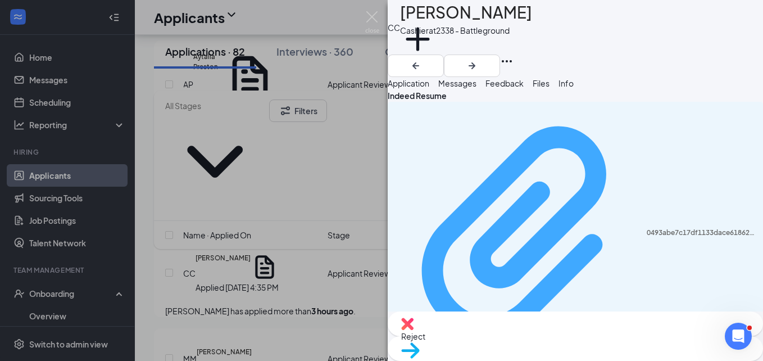
click at [461, 360] on div "Uploaded by applicant on [DATE] 16:35:37" at bounding box center [492, 365] width 169 height 9
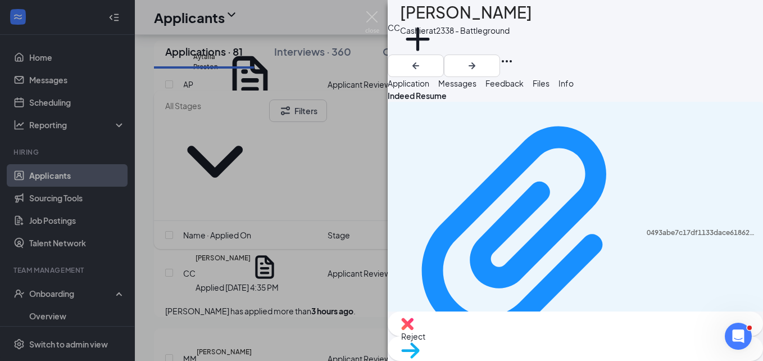
click at [523, 340] on span "Reject" at bounding box center [575, 336] width 348 height 12
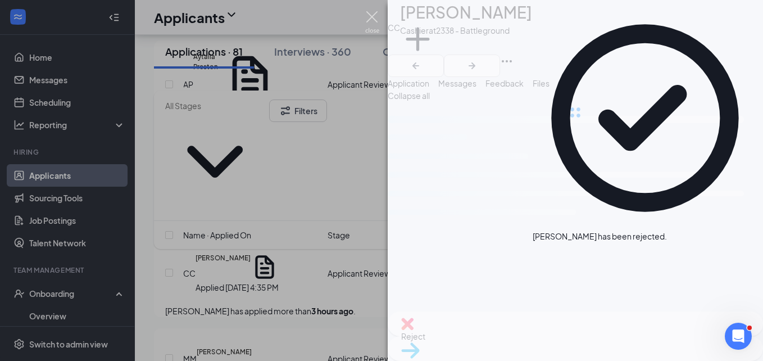
click at [375, 17] on img at bounding box center [372, 22] width 14 height 22
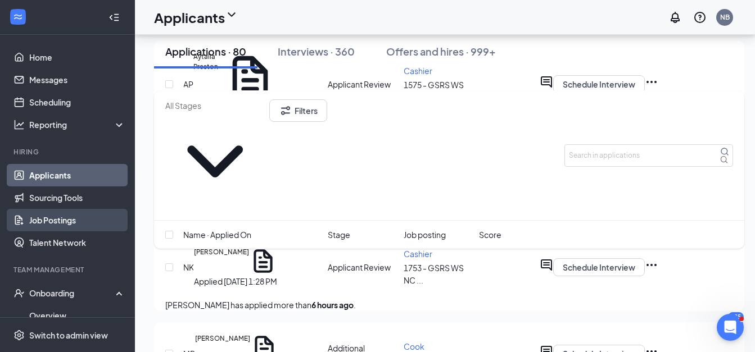
click at [64, 224] on link "Job Postings" at bounding box center [77, 220] width 96 height 22
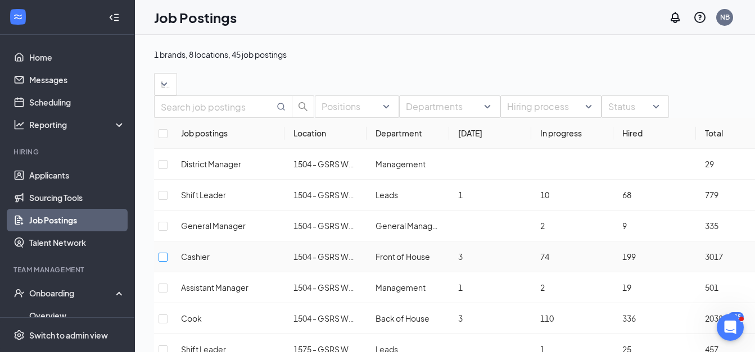
click at [167, 262] on input "checkbox" at bounding box center [162, 257] width 9 height 9
checkbox input "true"
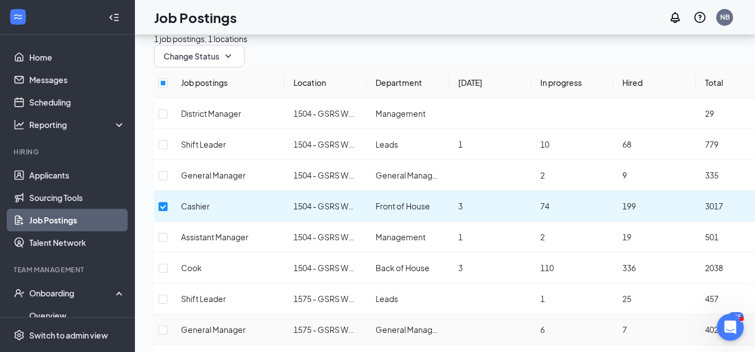
scroll to position [169, 0]
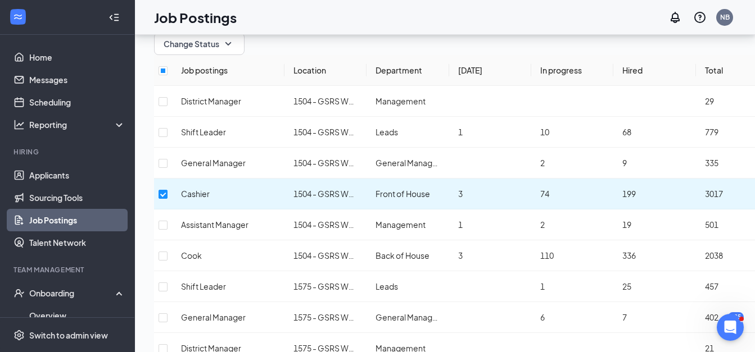
checkbox input "true"
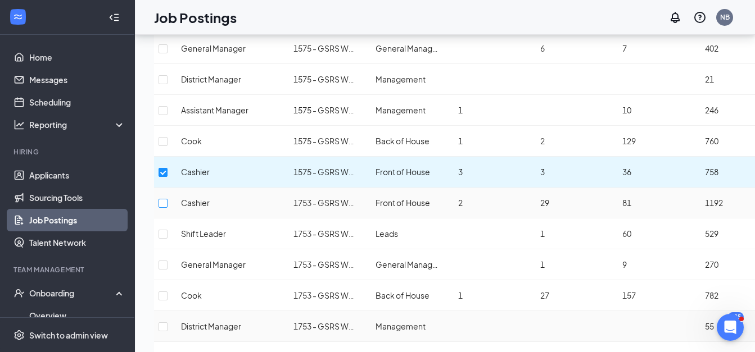
scroll to position [450, 0]
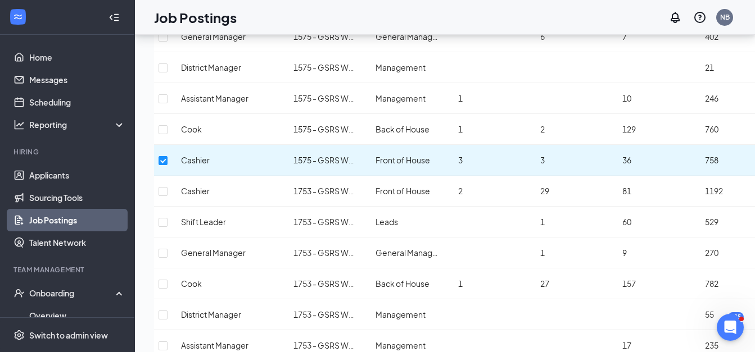
checkbox input "true"
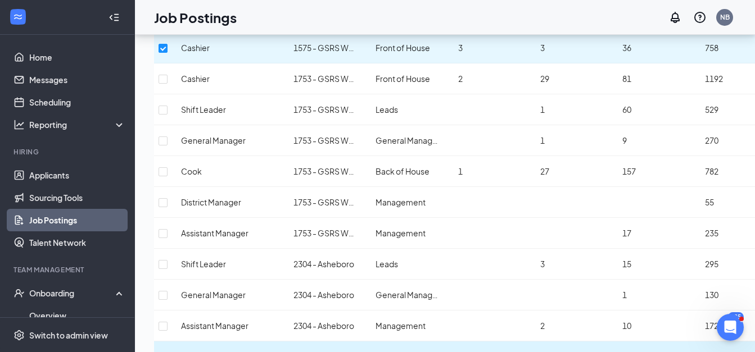
scroll to position [618, 0]
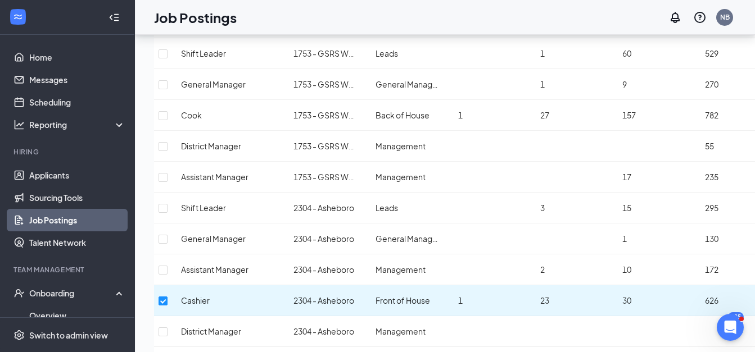
checkbox input "true"
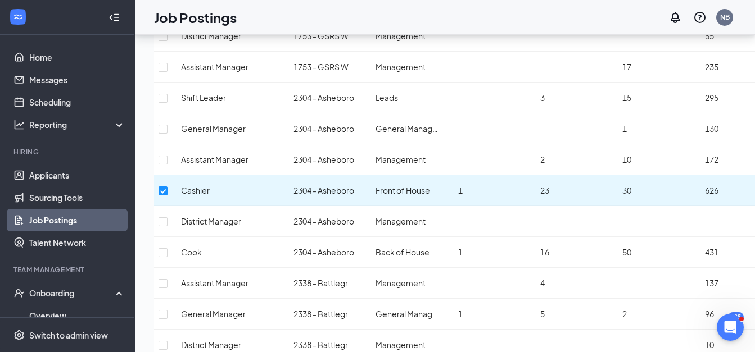
scroll to position [730, 0]
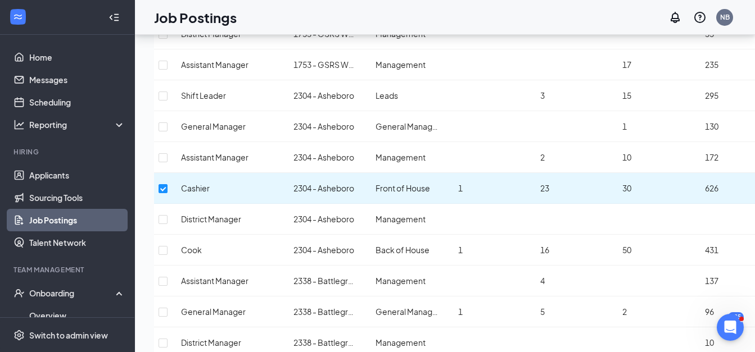
checkbox input "true"
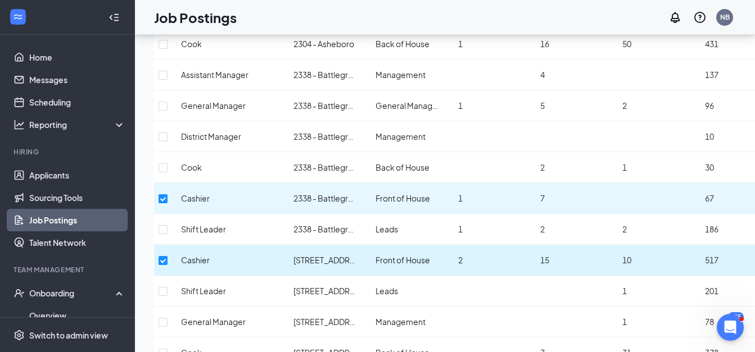
scroll to position [1011, 0]
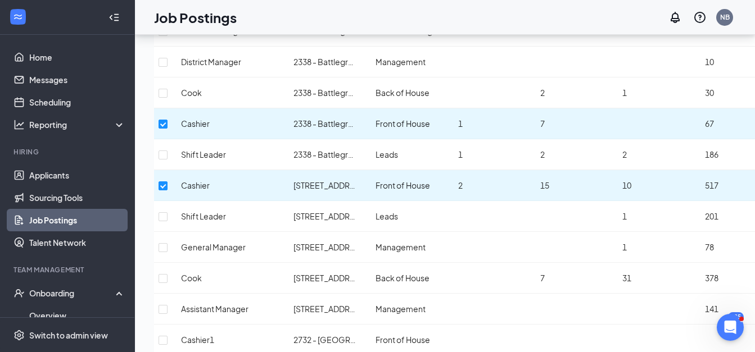
checkbox input "false"
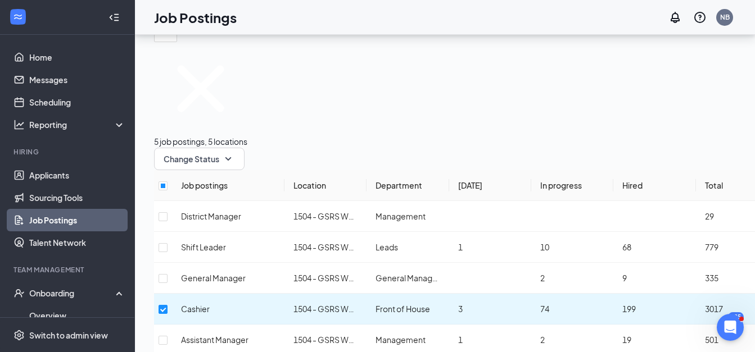
scroll to position [0, 0]
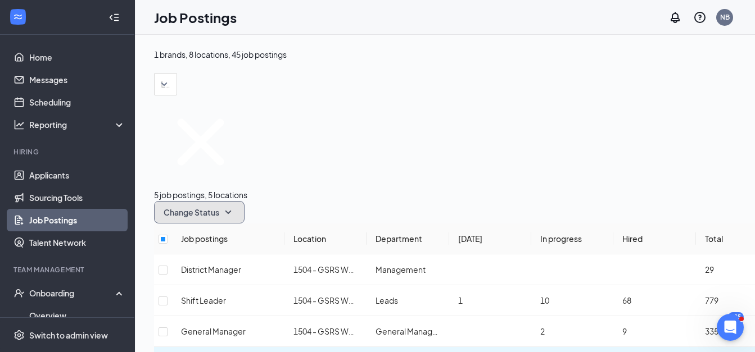
click at [219, 208] on span "Change Status" at bounding box center [192, 212] width 56 height 8
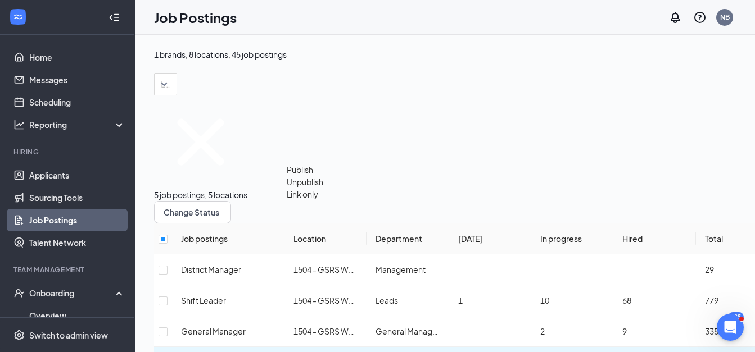
click at [309, 187] on span "Unpublish" at bounding box center [305, 182] width 37 height 10
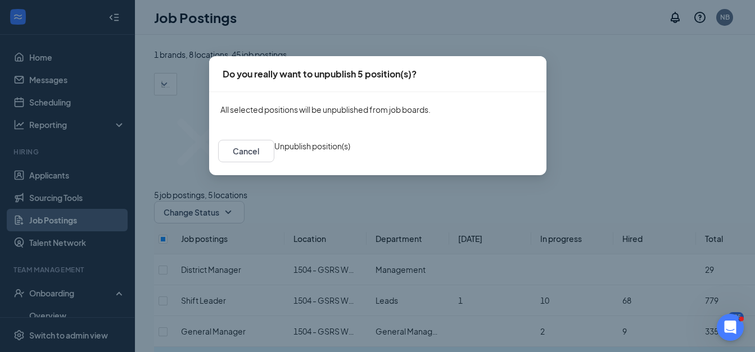
click at [350, 152] on button "Unpublish position(s)" at bounding box center [312, 146] width 76 height 12
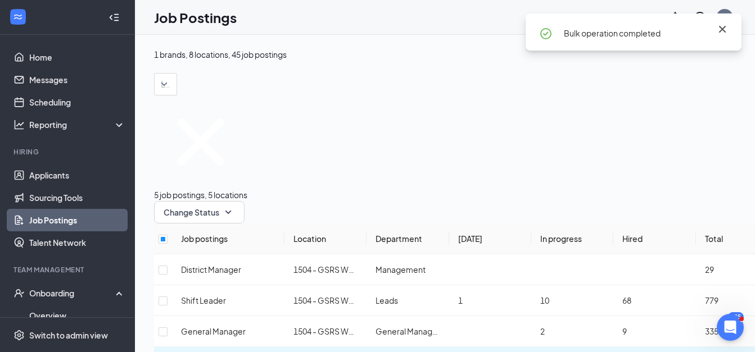
click at [719, 30] on icon "Cross" at bounding box center [721, 28] width 13 height 13
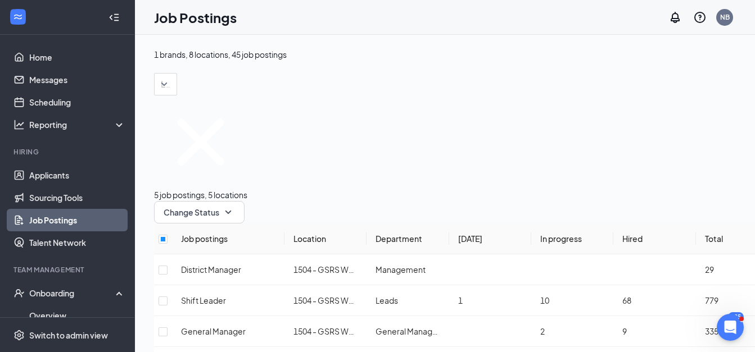
click at [170, 149] on icon "Cross" at bounding box center [200, 142] width 93 height 93
checkbox input "false"
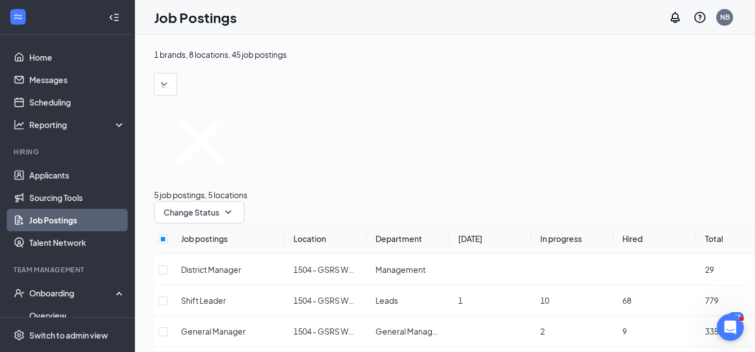
checkbox input "false"
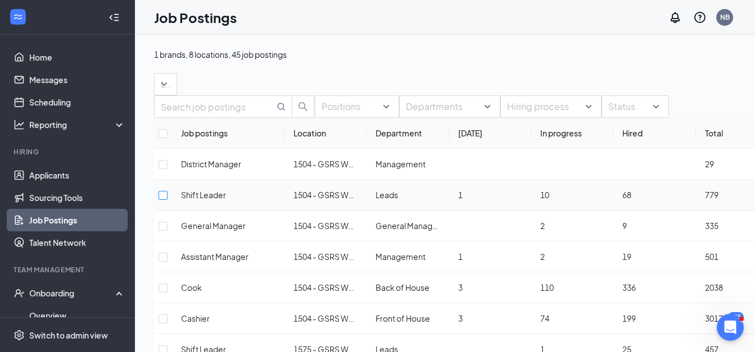
click at [167, 200] on input "checkbox" at bounding box center [162, 195] width 9 height 9
checkbox input "true"
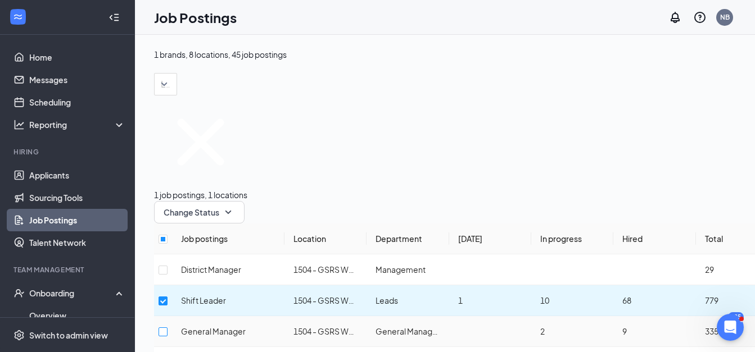
click at [167, 328] on input "checkbox" at bounding box center [162, 332] width 9 height 9
checkbox input "true"
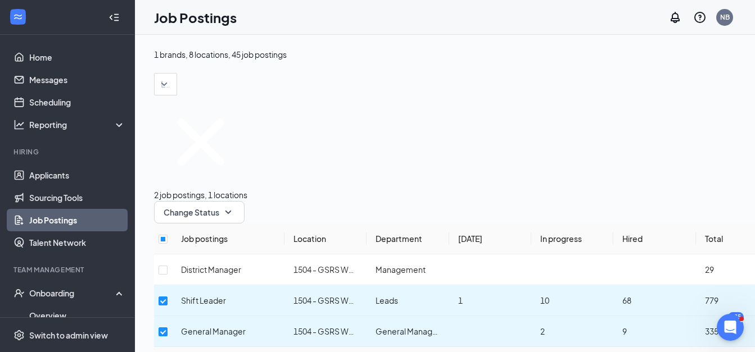
checkbox input "true"
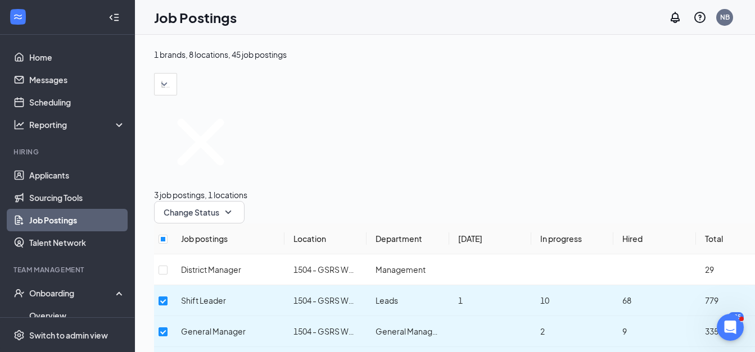
checkbox input "true"
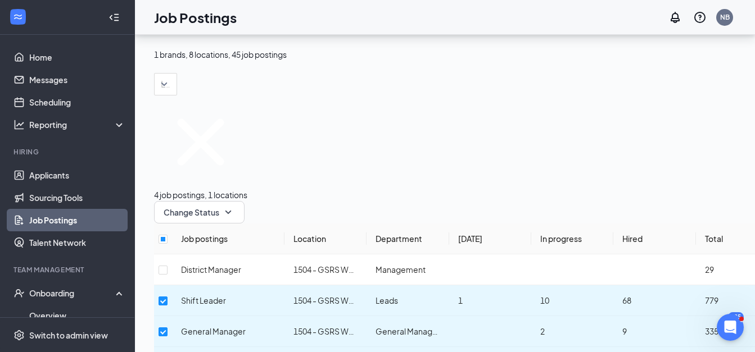
scroll to position [225, 0]
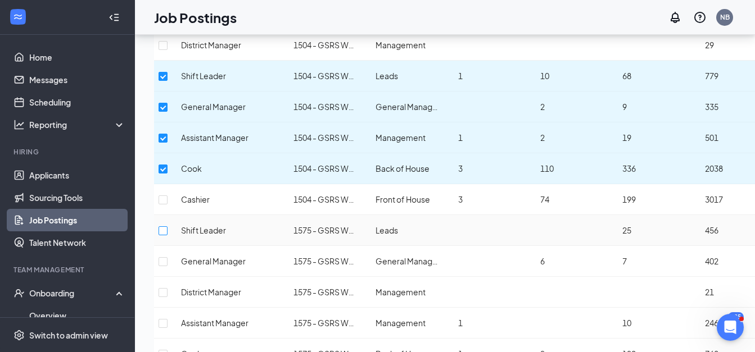
click at [167, 226] on input "checkbox" at bounding box center [162, 230] width 9 height 9
checkbox input "true"
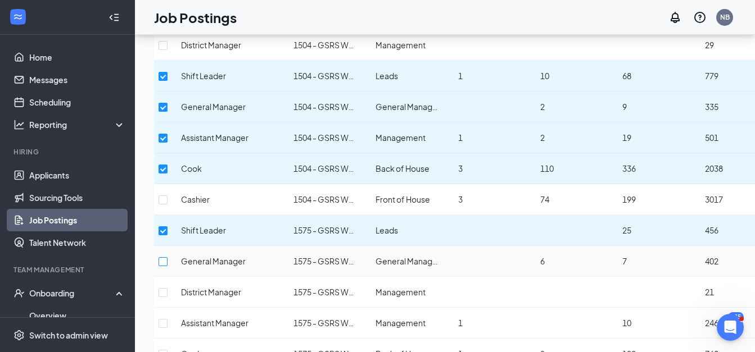
click at [167, 257] on input "checkbox" at bounding box center [162, 261] width 9 height 9
checkbox input "true"
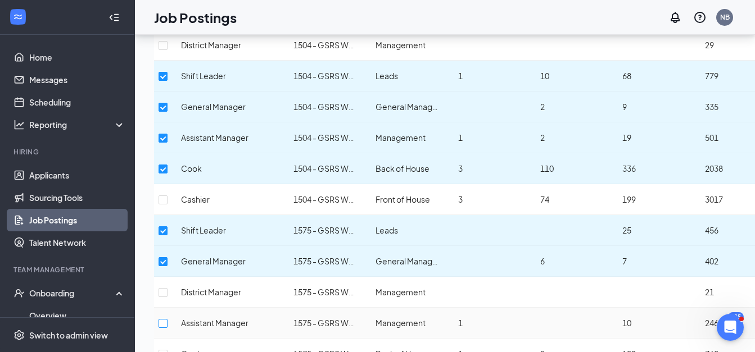
click at [167, 319] on input "checkbox" at bounding box center [162, 323] width 9 height 9
checkbox input "true"
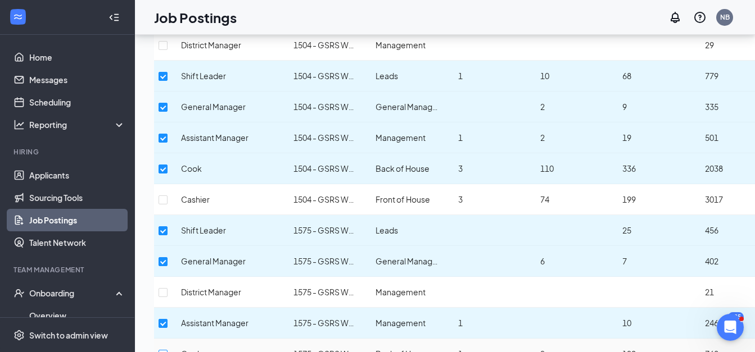
click at [167, 348] on label at bounding box center [162, 354] width 9 height 12
click at [167, 350] on input "checkbox" at bounding box center [162, 354] width 9 height 9
checkbox input "true"
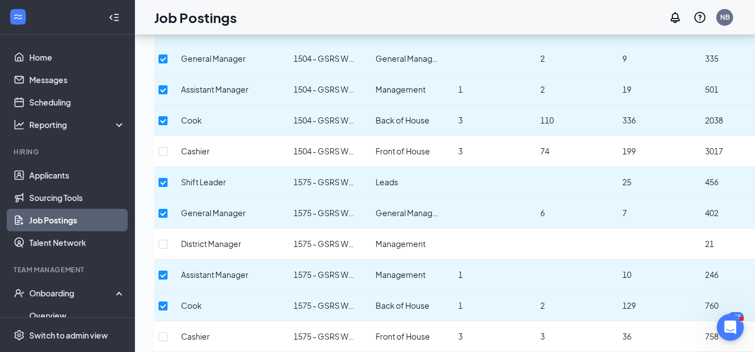
scroll to position [337, 0]
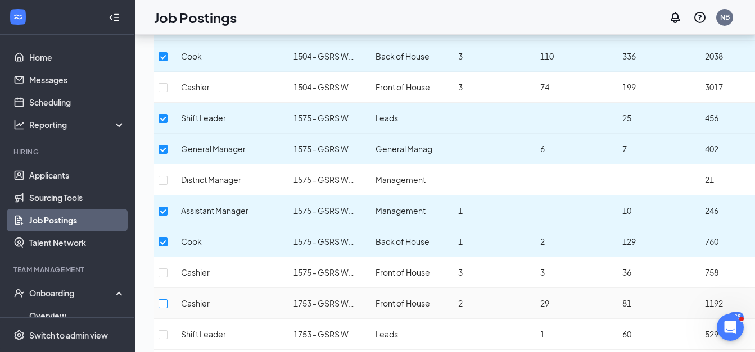
click at [167, 299] on input "checkbox" at bounding box center [162, 303] width 9 height 9
checkbox input "true"
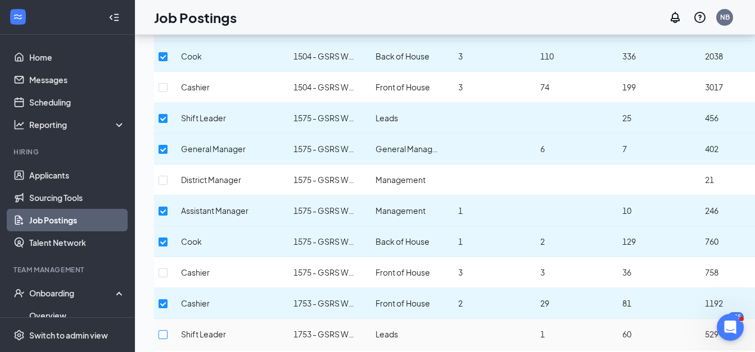
click at [167, 330] on input "checkbox" at bounding box center [162, 334] width 9 height 9
checkbox input "true"
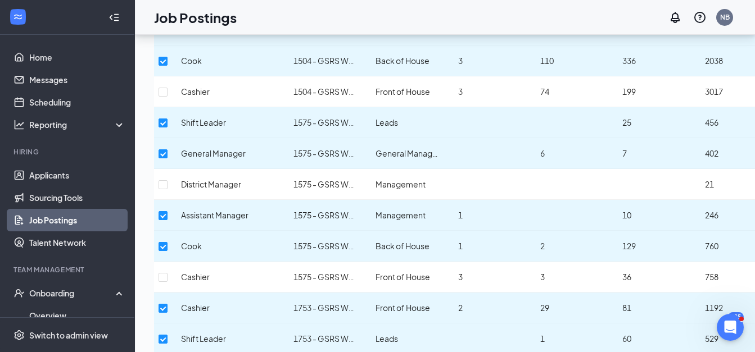
checkbox input "true"
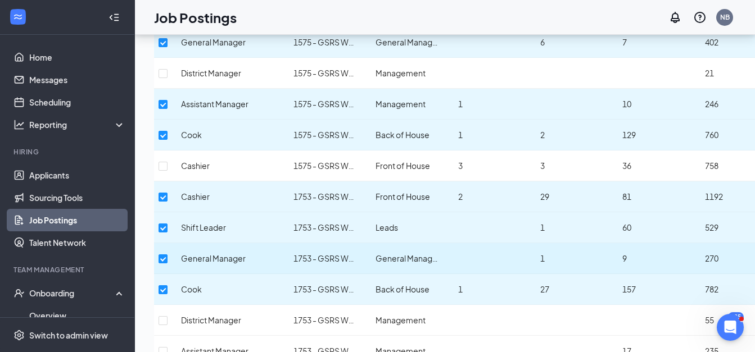
scroll to position [450, 0]
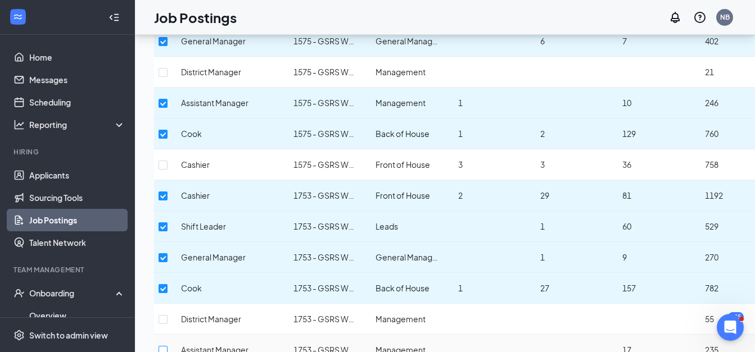
click at [167, 346] on input "checkbox" at bounding box center [162, 350] width 9 height 9
checkbox input "true"
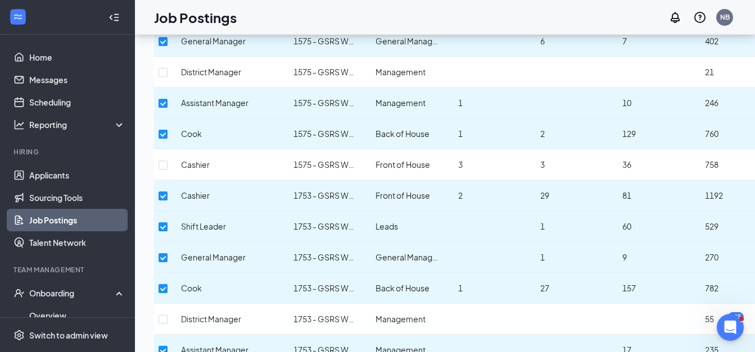
checkbox input "true"
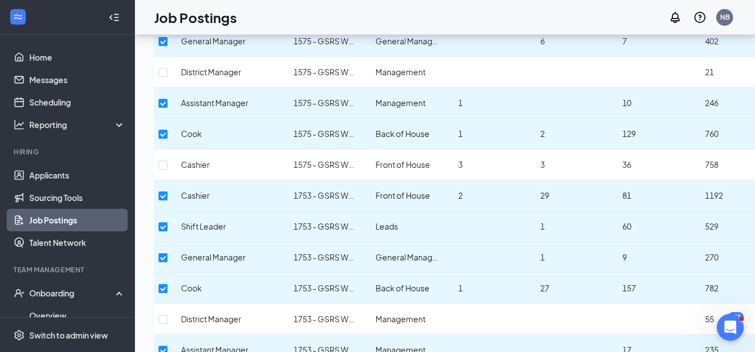
checkbox input "true"
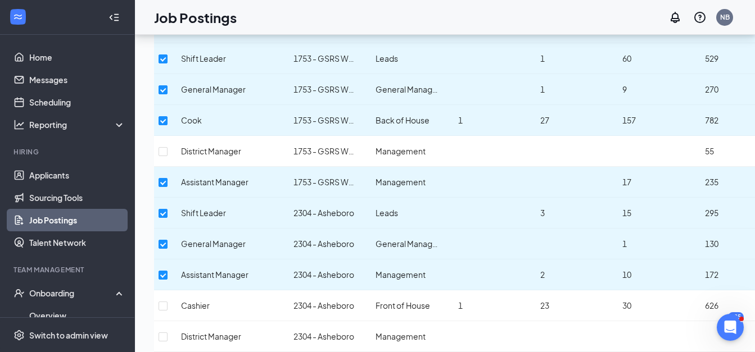
scroll to position [618, 0]
checkbox input "false"
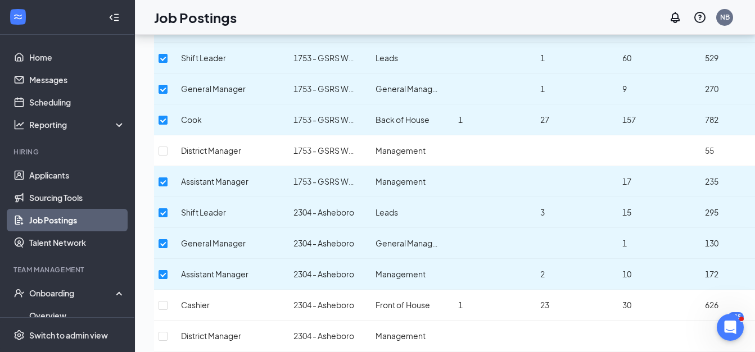
checkbox input "true"
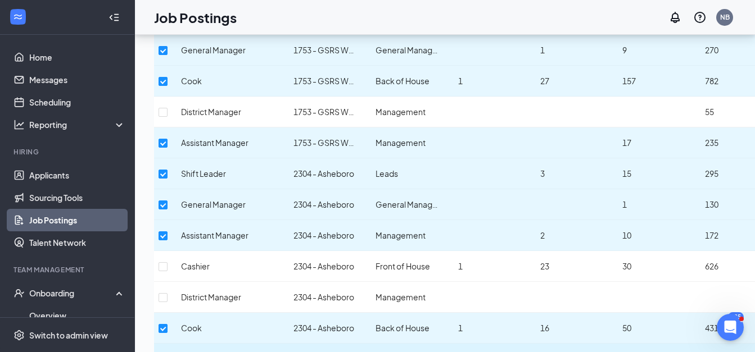
scroll to position [674, 0]
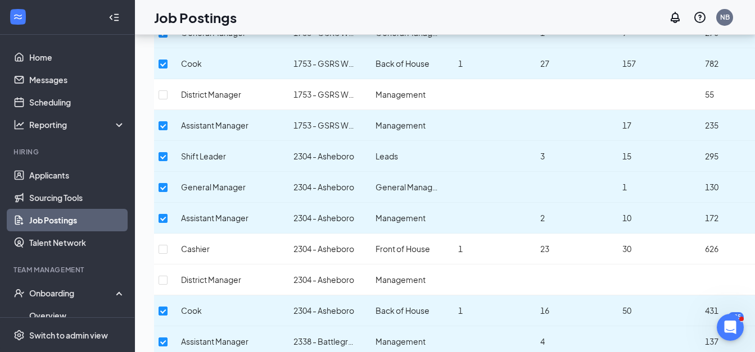
checkbox input "true"
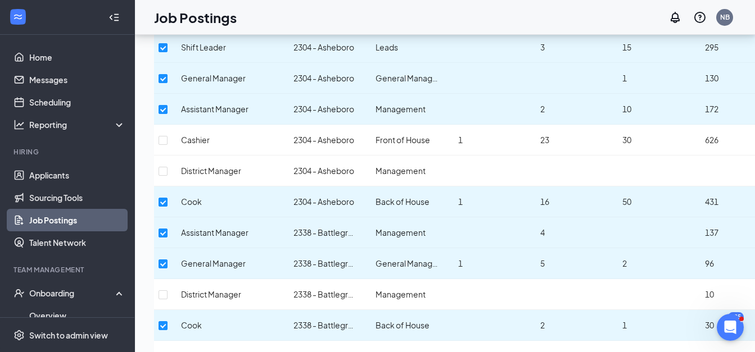
scroll to position [787, 0]
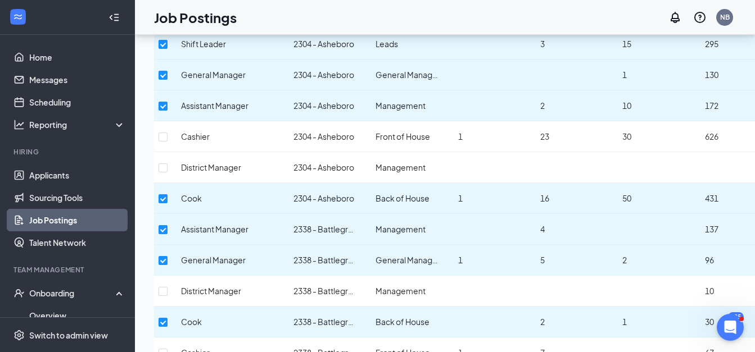
checkbox input "true"
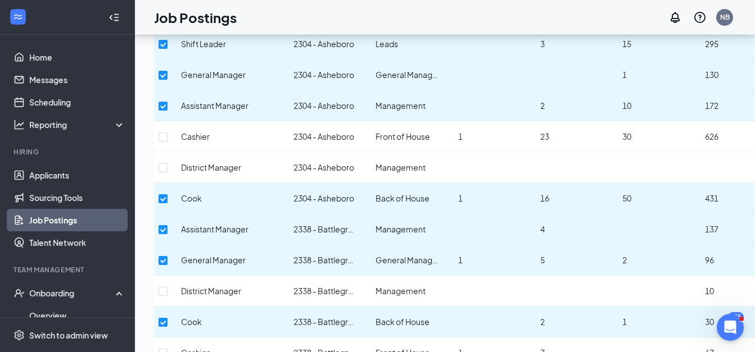
checkbox input "true"
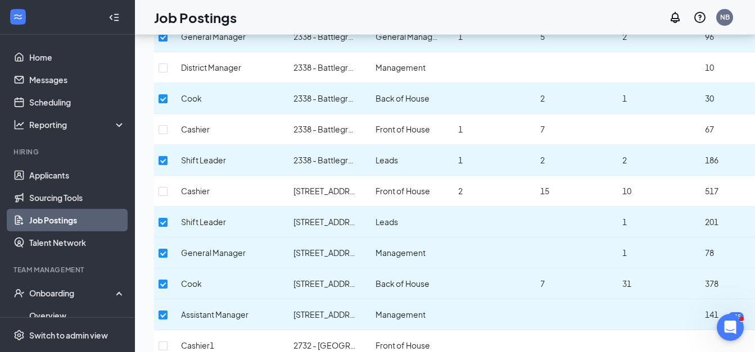
scroll to position [1011, 0]
checkbox input "true"
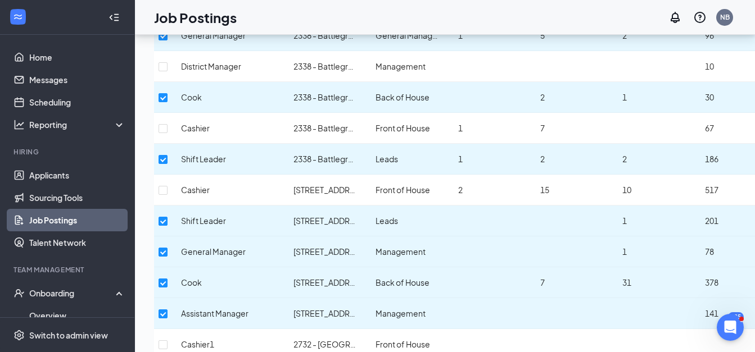
checkbox input "true"
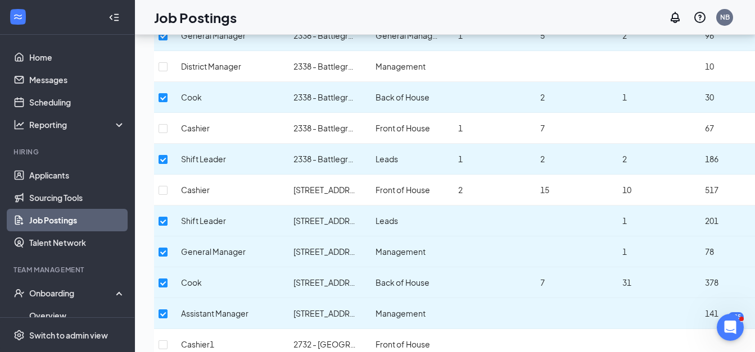
checkbox input "true"
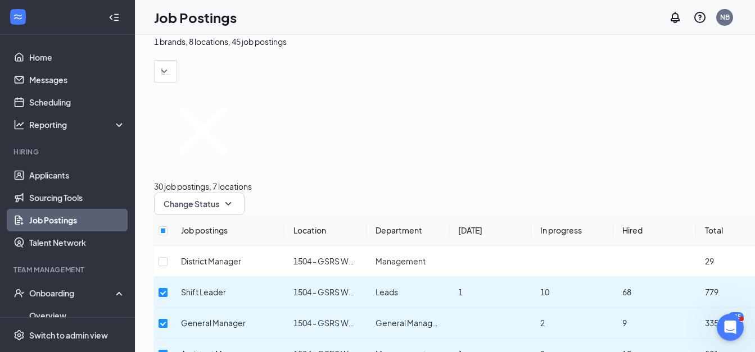
scroll to position [0, 0]
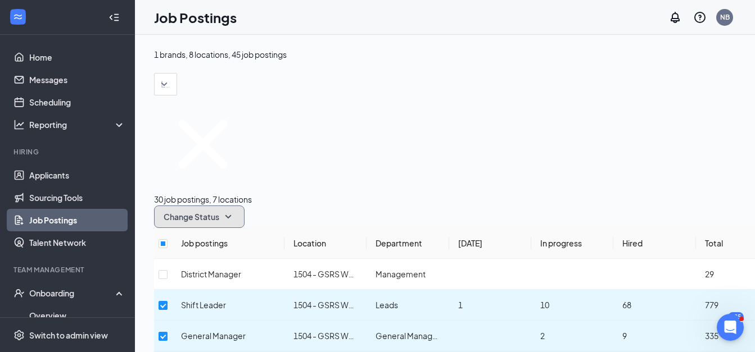
click at [244, 206] on button "Change Status" at bounding box center [199, 217] width 90 height 22
click at [344, 176] on div "Publish" at bounding box center [337, 170] width 90 height 12
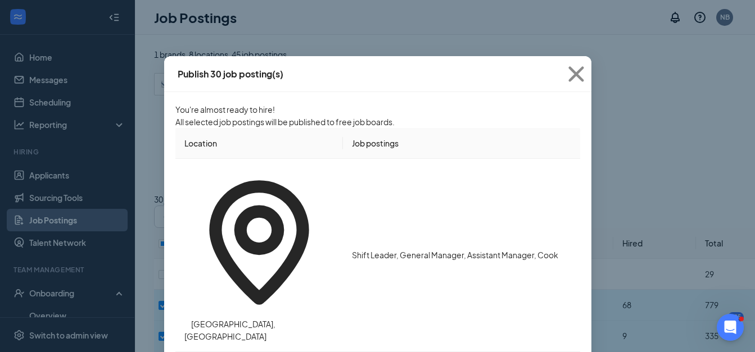
scroll to position [164, 0]
